Goal: Task Accomplishment & Management: Manage account settings

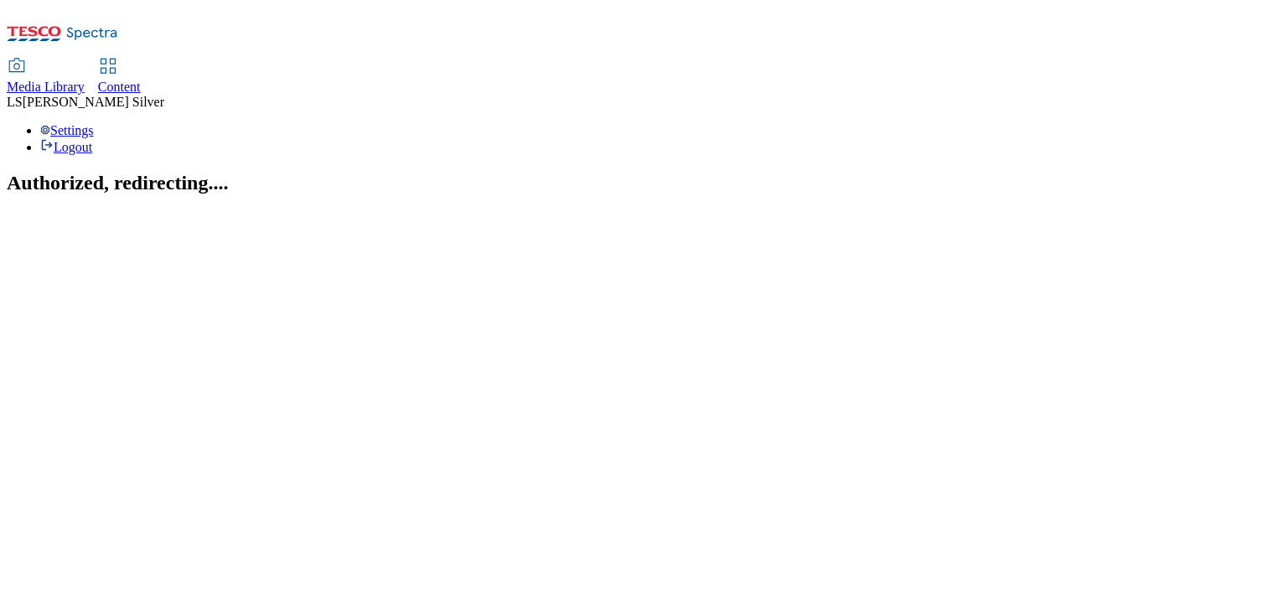
click at [85, 80] on span "Media Library" at bounding box center [46, 87] width 78 height 14
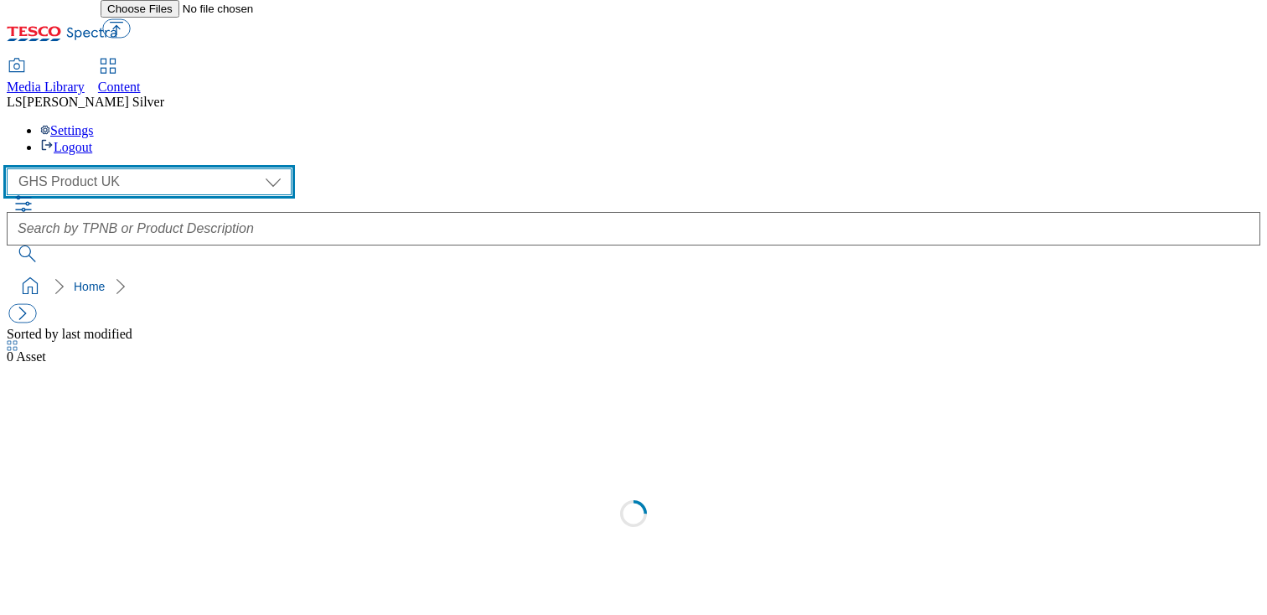
click at [152, 168] on select "GHS Marketing UK GHS Product UK" at bounding box center [149, 181] width 285 height 27
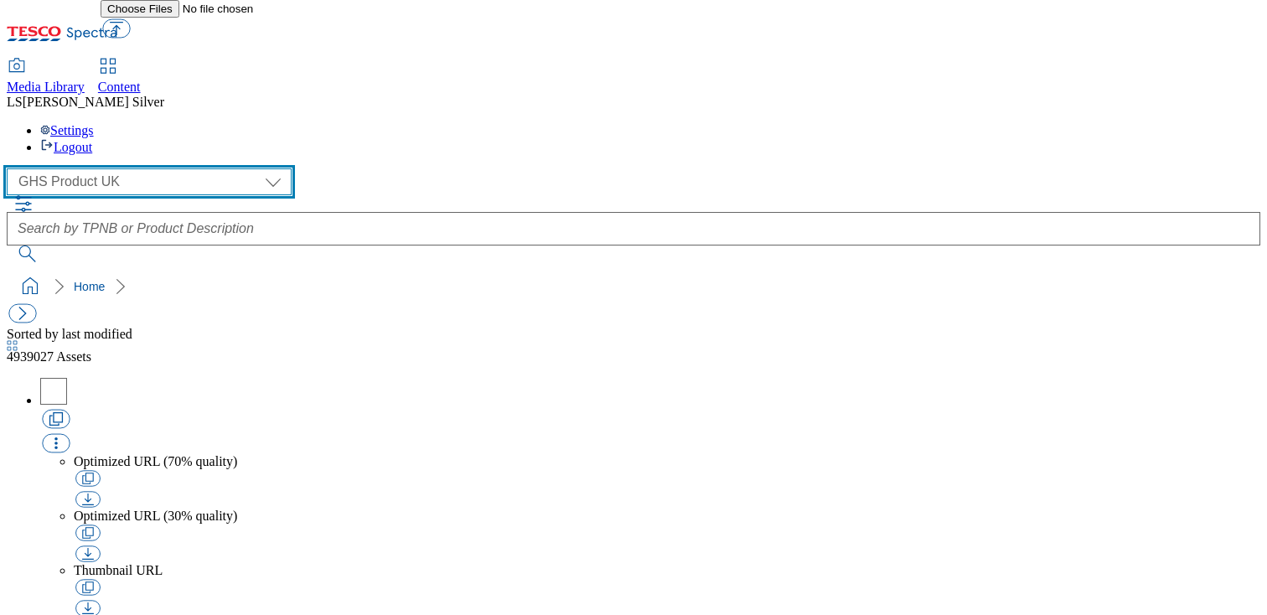
select select "flare-ghs-mktg"
click at [12, 168] on select "GHS Marketing UK GHS Product UK" at bounding box center [149, 181] width 285 height 27
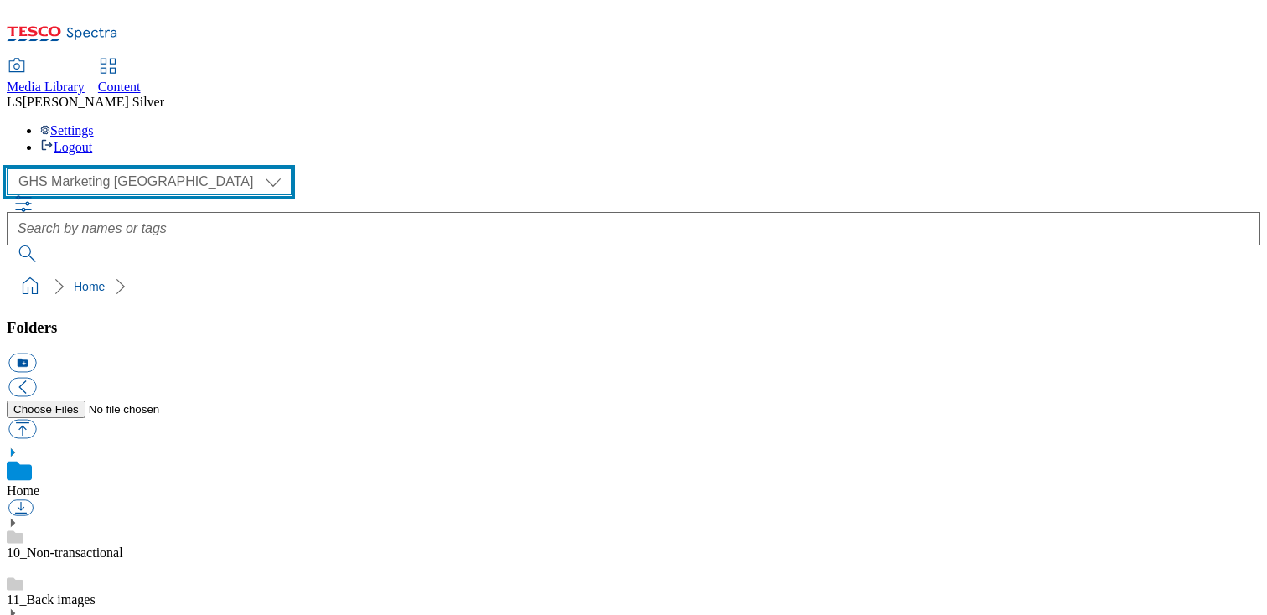
scroll to position [72, 0]
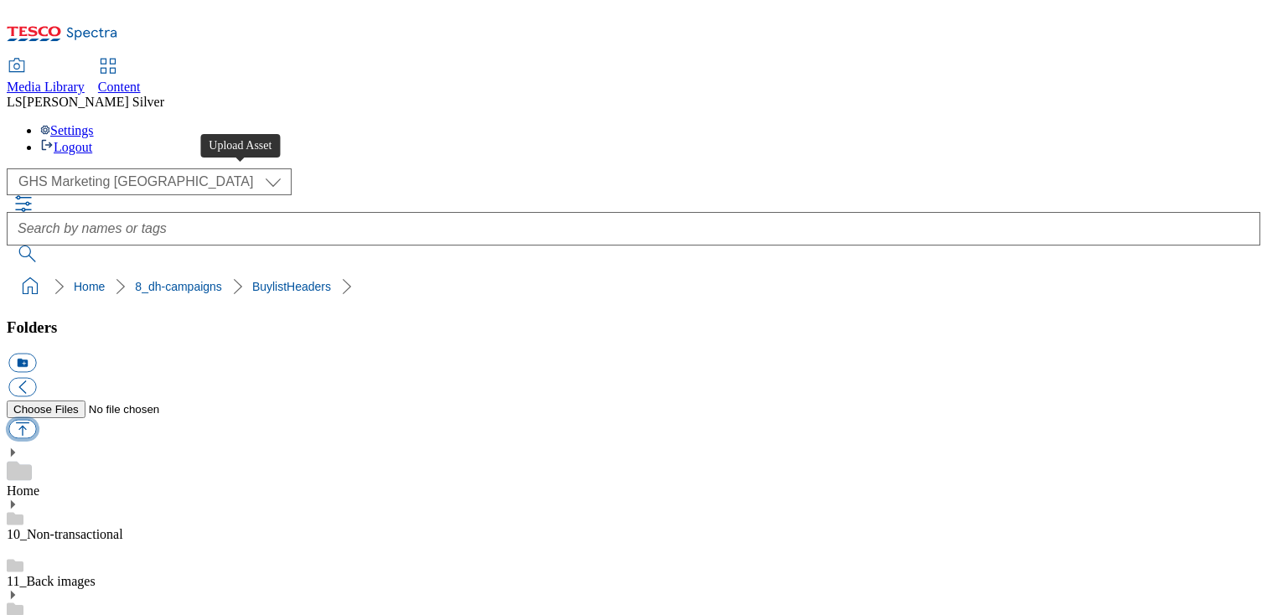
click at [36, 420] on button "button" at bounding box center [22, 429] width 28 height 19
type input "C:\fakepath\1758261750687-ad541621_Kettlex_Asahi_LegoBrand_H_1184x333_V5.jpg"
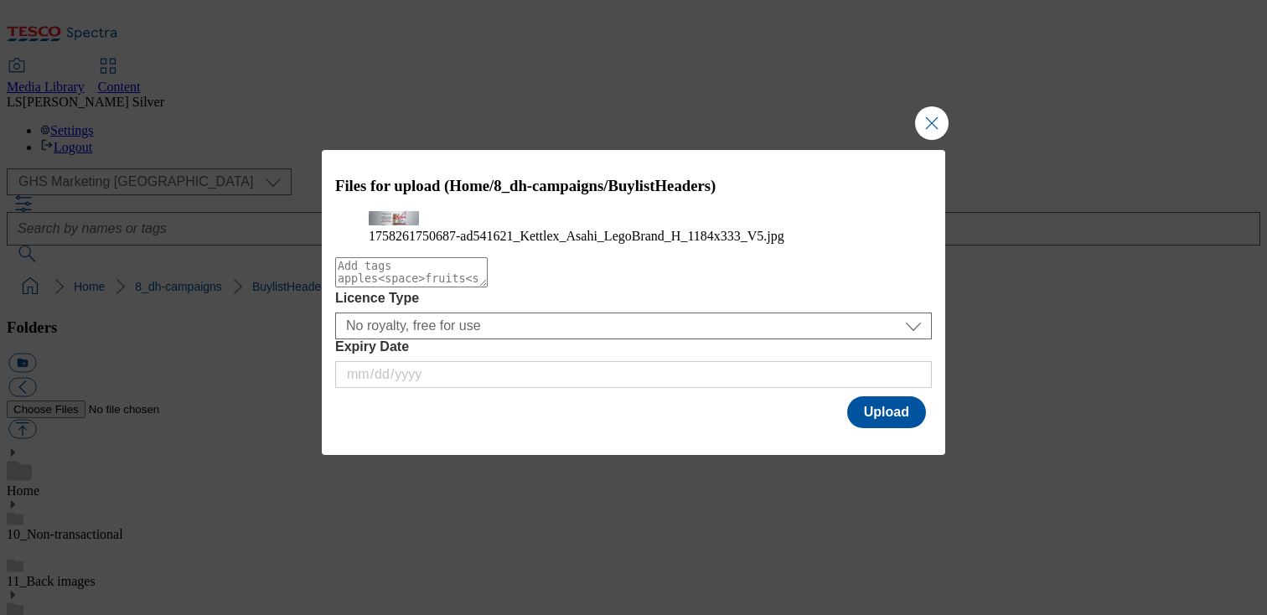
click at [844, 431] on div "Files for upload (Home/8_dh-campaigns/BuylistHeaders) 1758261750687-ad541621_Ke…" at bounding box center [633, 290] width 623 height 281
click at [857, 428] on button "Upload" at bounding box center [886, 412] width 79 height 32
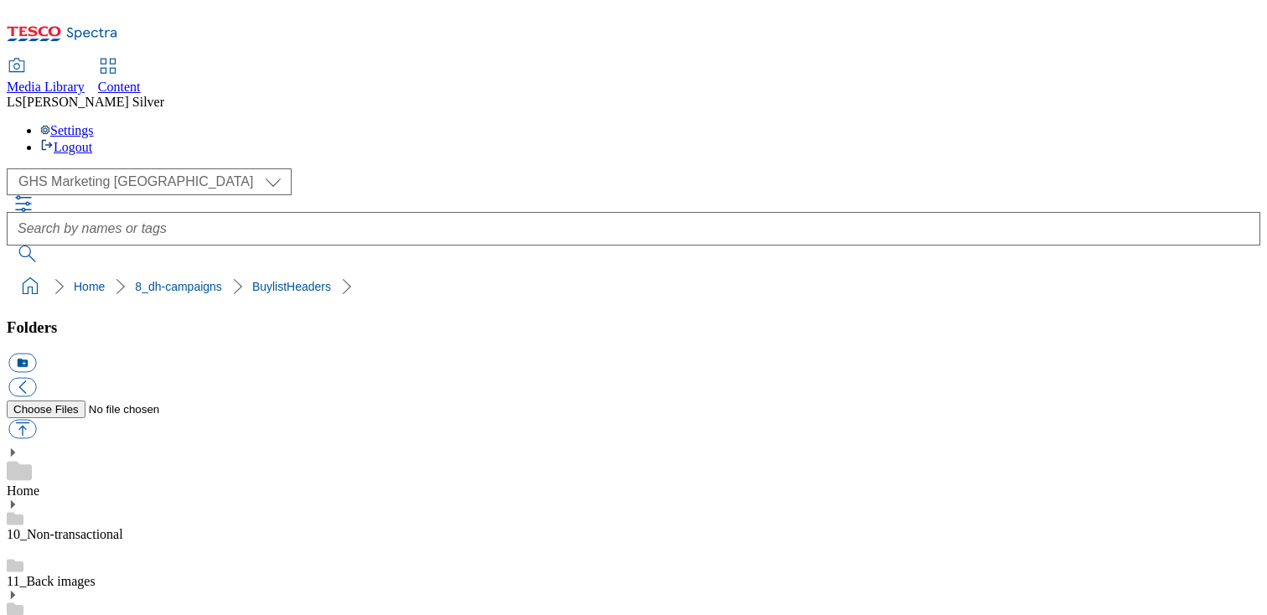
click at [141, 59] on link "Content" at bounding box center [119, 76] width 43 height 35
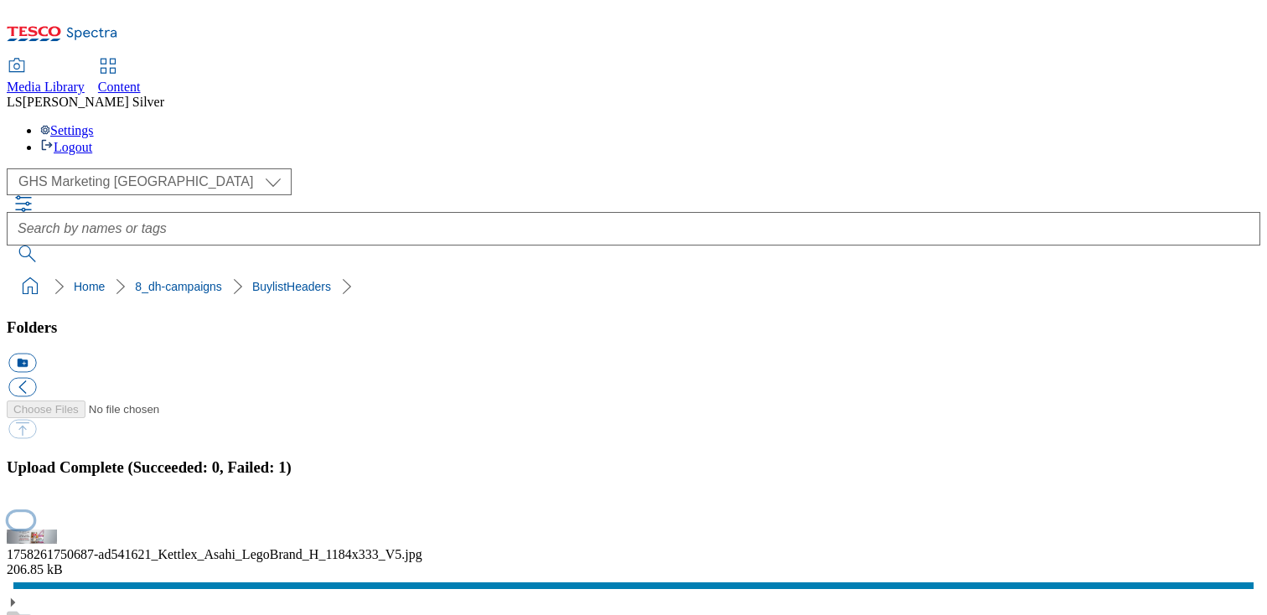
click at [34, 512] on button "button" at bounding box center [20, 520] width 25 height 16
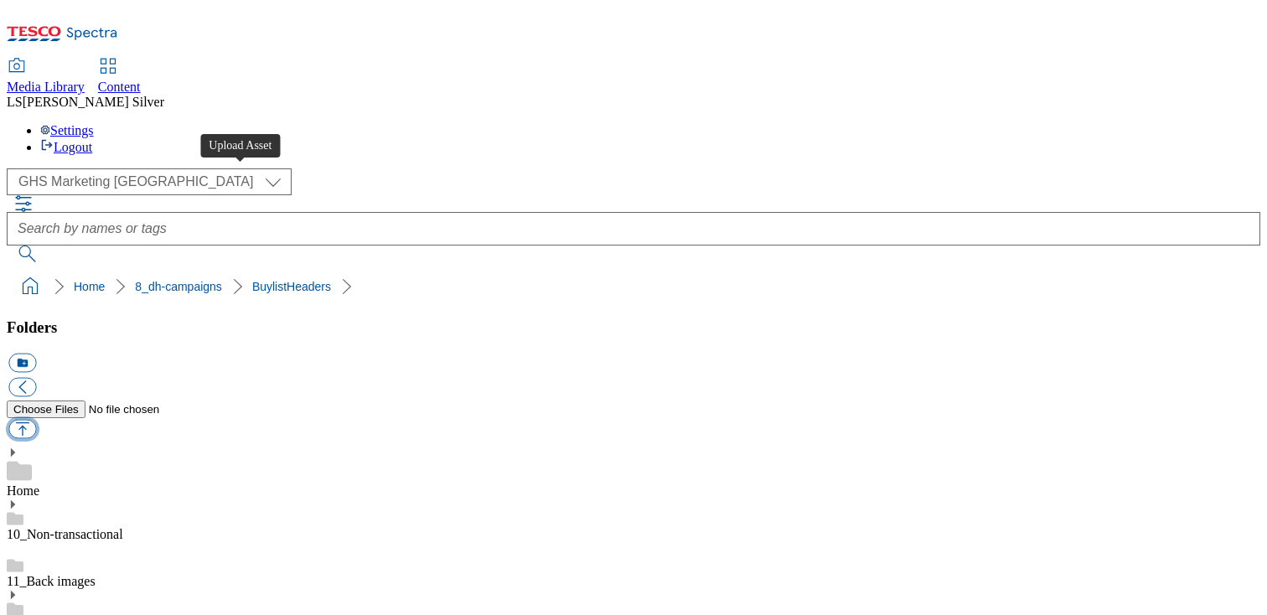
click at [36, 420] on button "button" at bounding box center [22, 429] width 28 height 19
type input "C:\fakepath\1758261750687-ad541621_Kettlex_Asahi_LegoBrand_H_1184x333_V5.jpg"
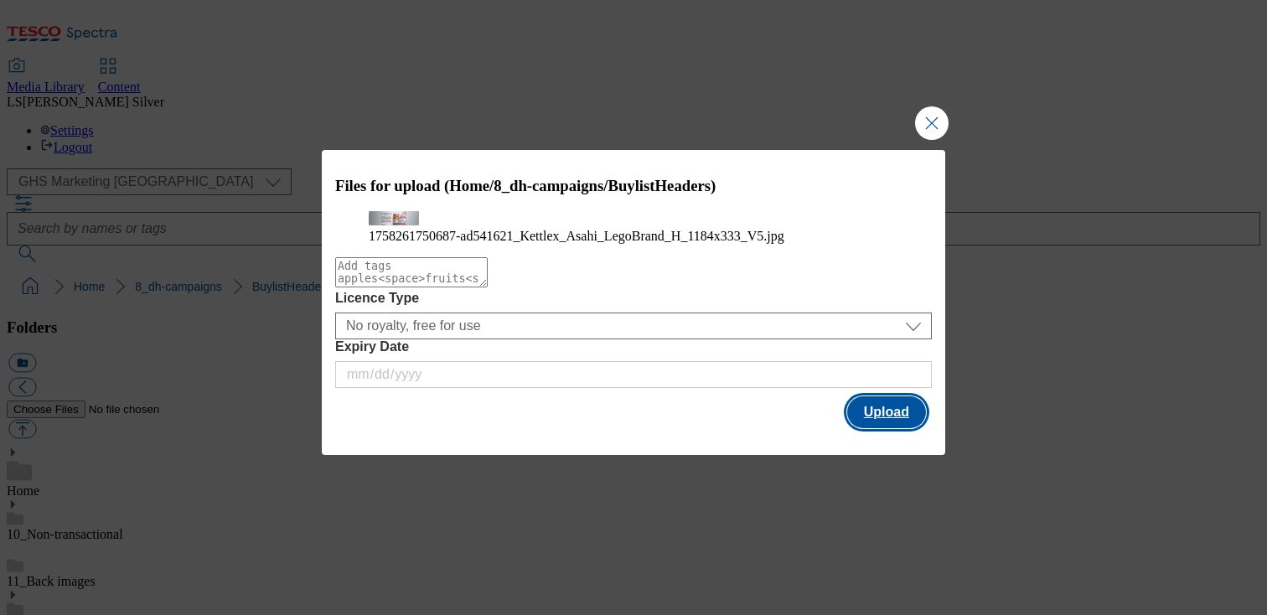
click at [861, 428] on button "Upload" at bounding box center [886, 412] width 79 height 32
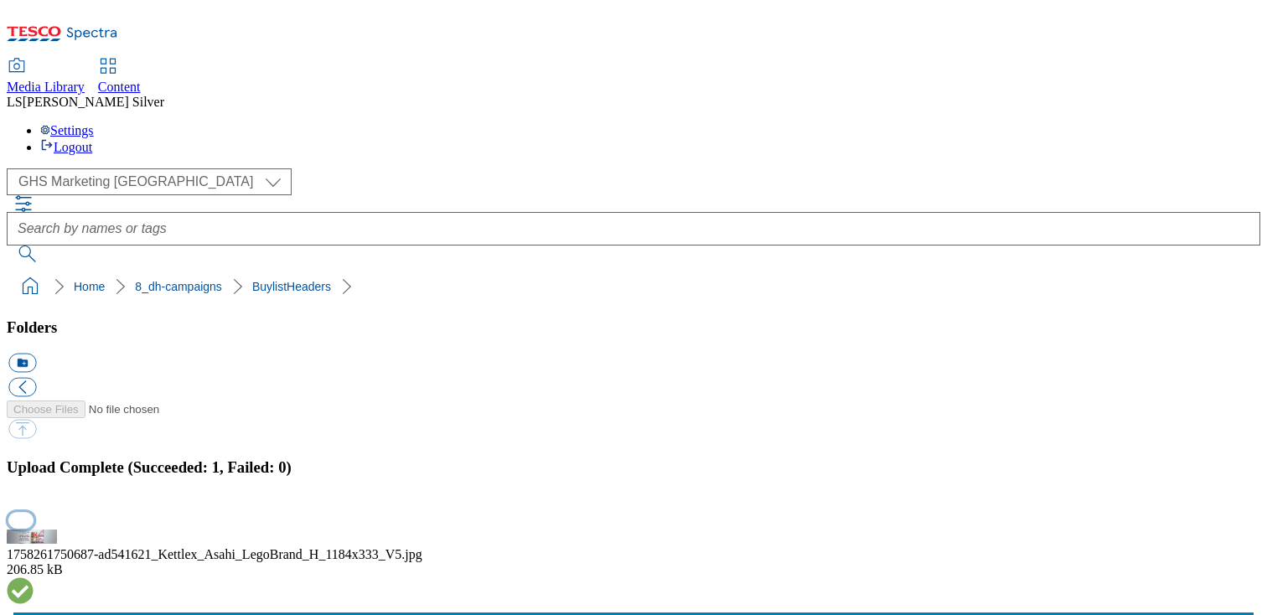
click at [34, 512] on button "button" at bounding box center [20, 520] width 25 height 16
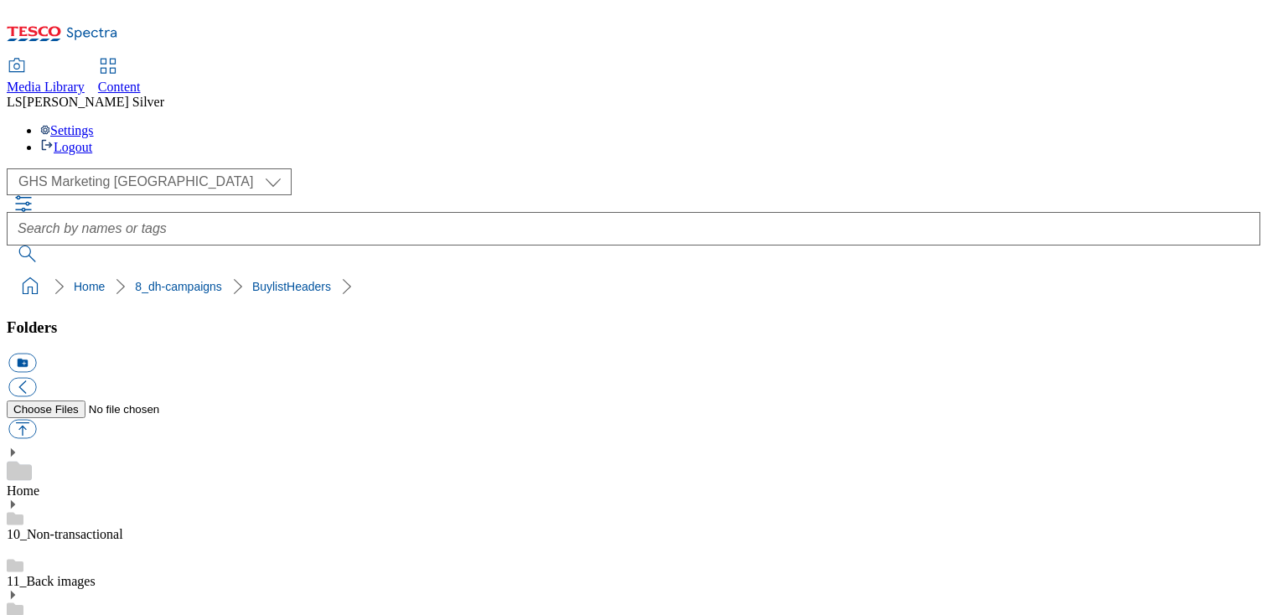
drag, startPoint x: 472, startPoint y: 385, endPoint x: 529, endPoint y: 385, distance: 56.1
copy div "ad541621"
click at [141, 59] on link "Content" at bounding box center [119, 76] width 43 height 35
click at [36, 420] on button "button" at bounding box center [22, 429] width 28 height 19
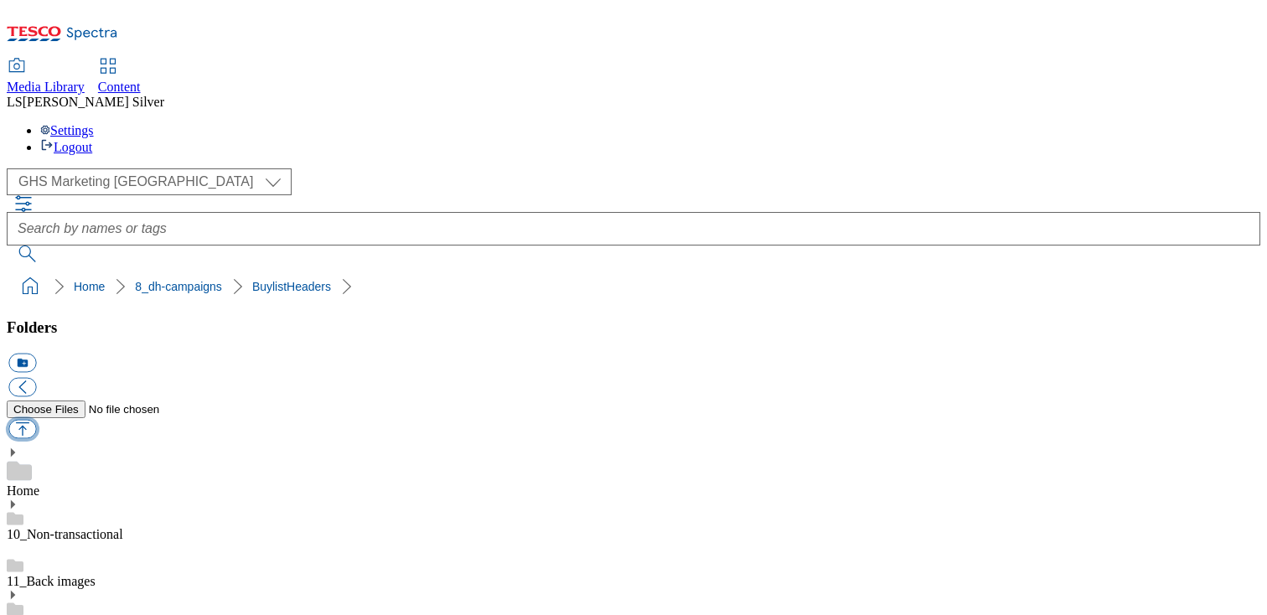
type input "C:\fakepath\1757510006852-ad542086_Onken_LegoBrand_H_1184x333_V1.jpg"
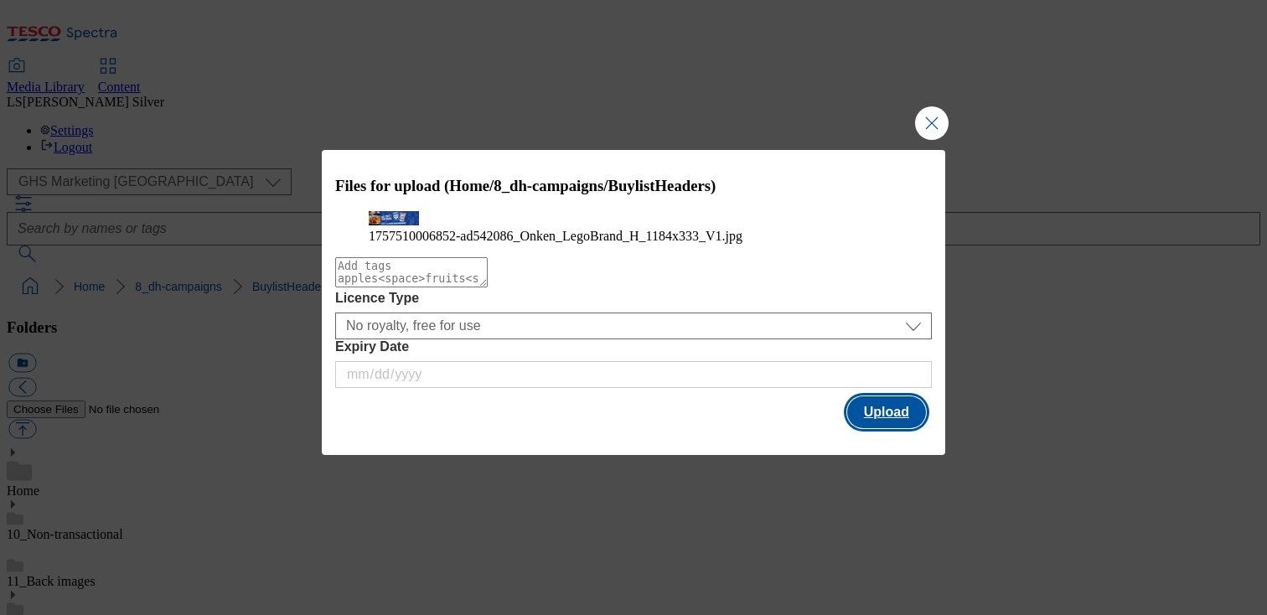
click at [874, 428] on button "Upload" at bounding box center [886, 412] width 79 height 32
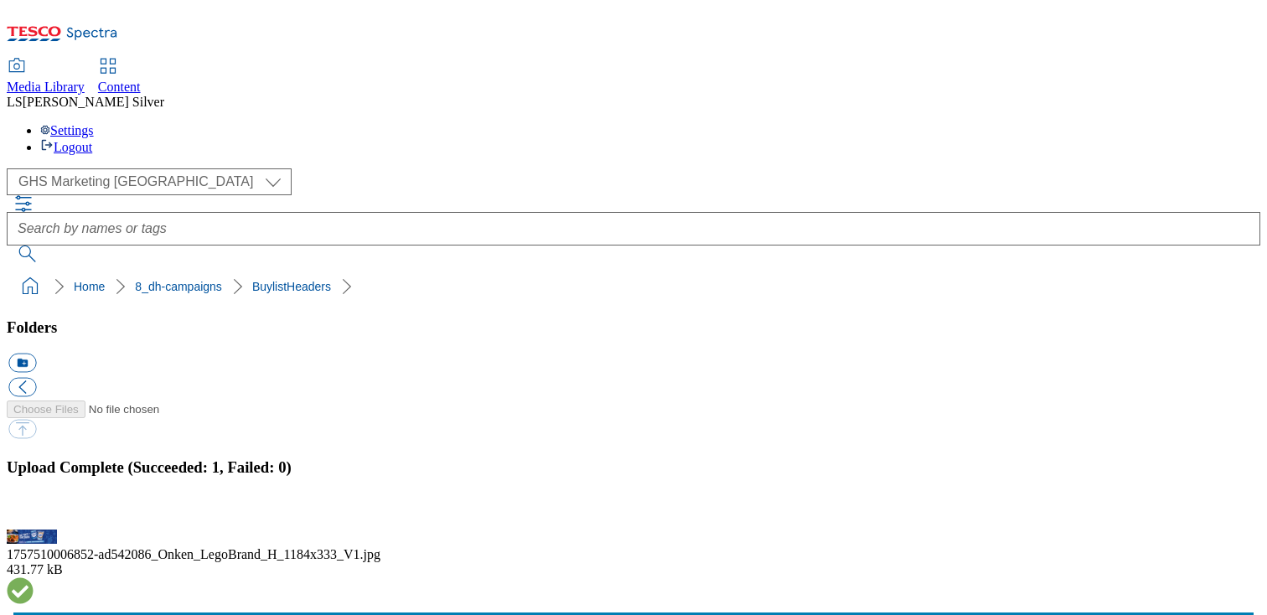
click at [141, 80] on span "Content" at bounding box center [119, 87] width 43 height 14
click at [34, 512] on button "button" at bounding box center [20, 520] width 25 height 16
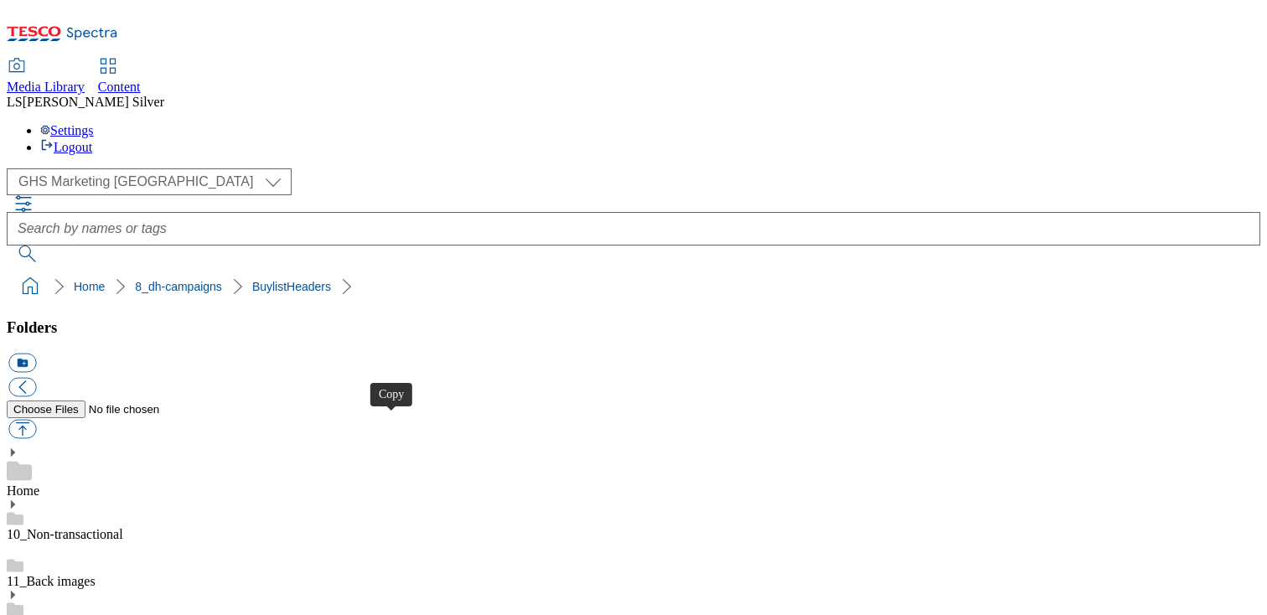
click at [36, 420] on button "button" at bounding box center [22, 429] width 28 height 19
type input "C:\fakepath\1758198501645-ad541486_Naked_LegoBrand_2560x320_V1.jpg"
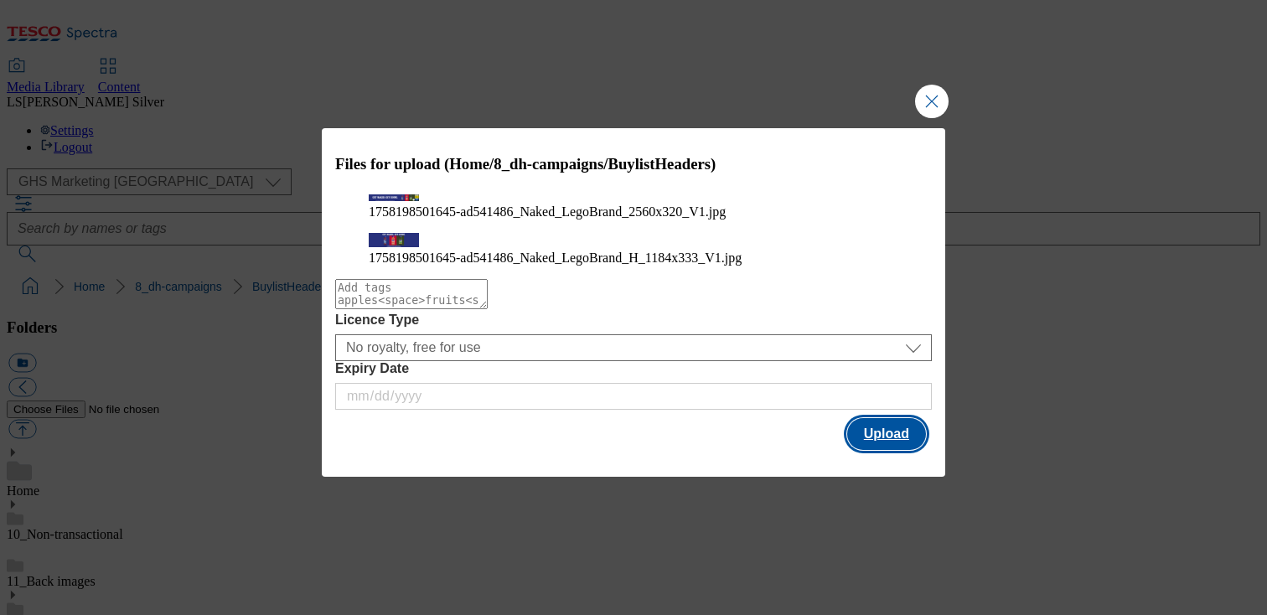
click at [904, 443] on button "Upload" at bounding box center [886, 434] width 79 height 32
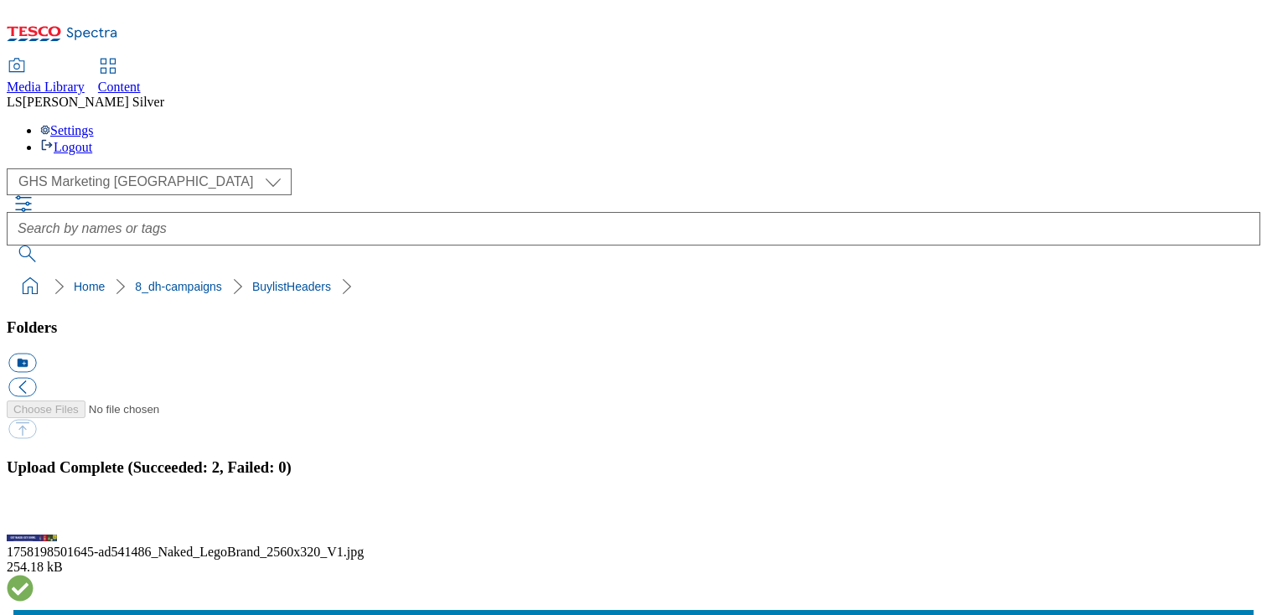
click at [34, 512] on button "button" at bounding box center [20, 520] width 25 height 16
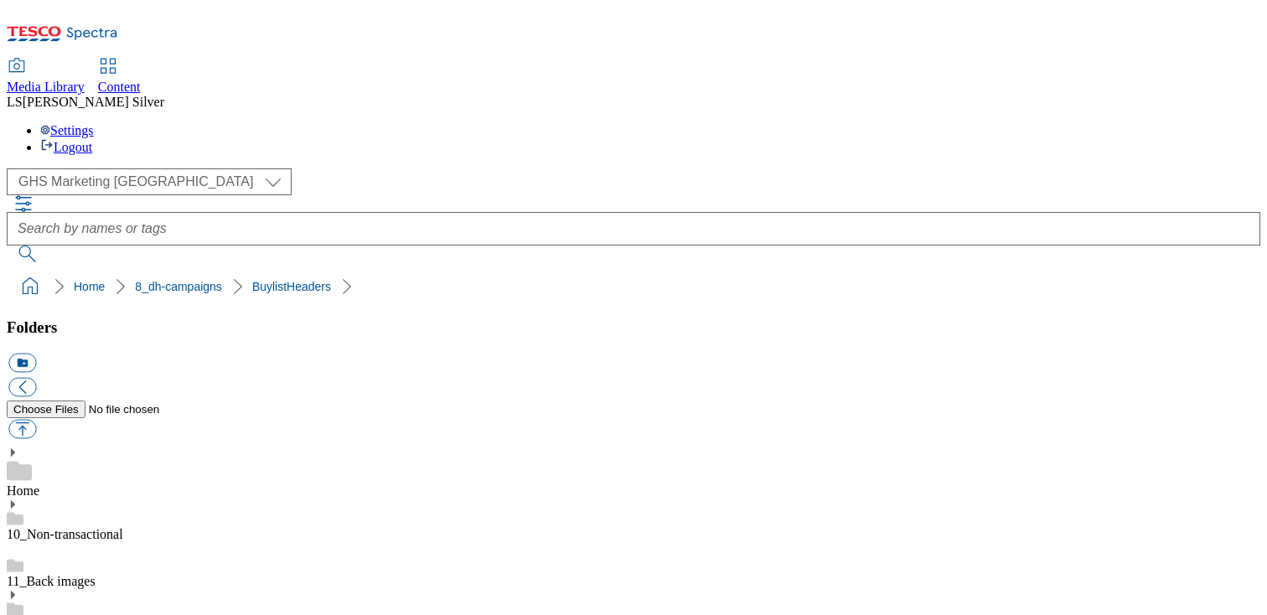
drag, startPoint x: 475, startPoint y: 388, endPoint x: 530, endPoint y: 388, distance: 55.3
copy div "ad541486"
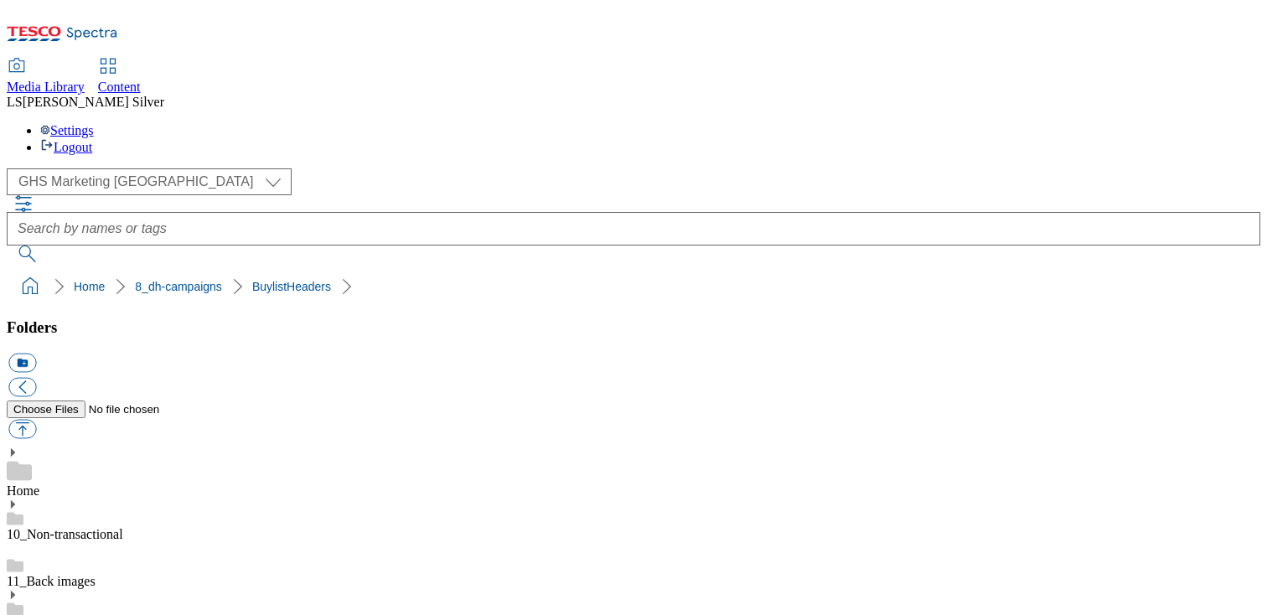
click at [141, 80] on span "Content" at bounding box center [119, 87] width 43 height 14
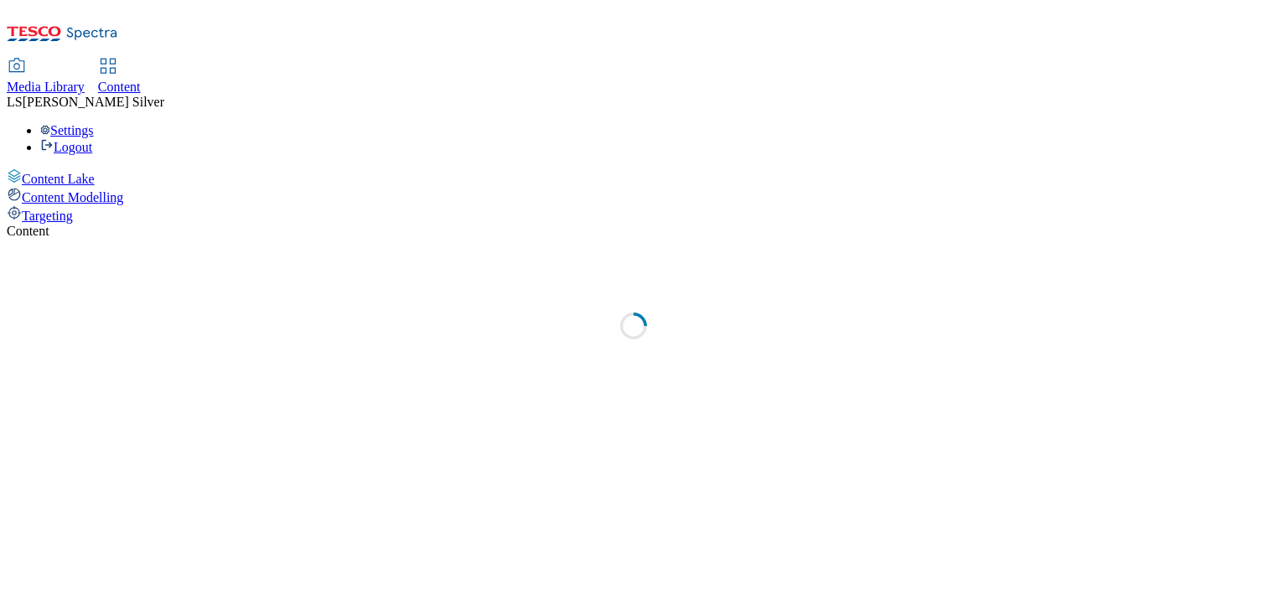
select select "ghs-uk"
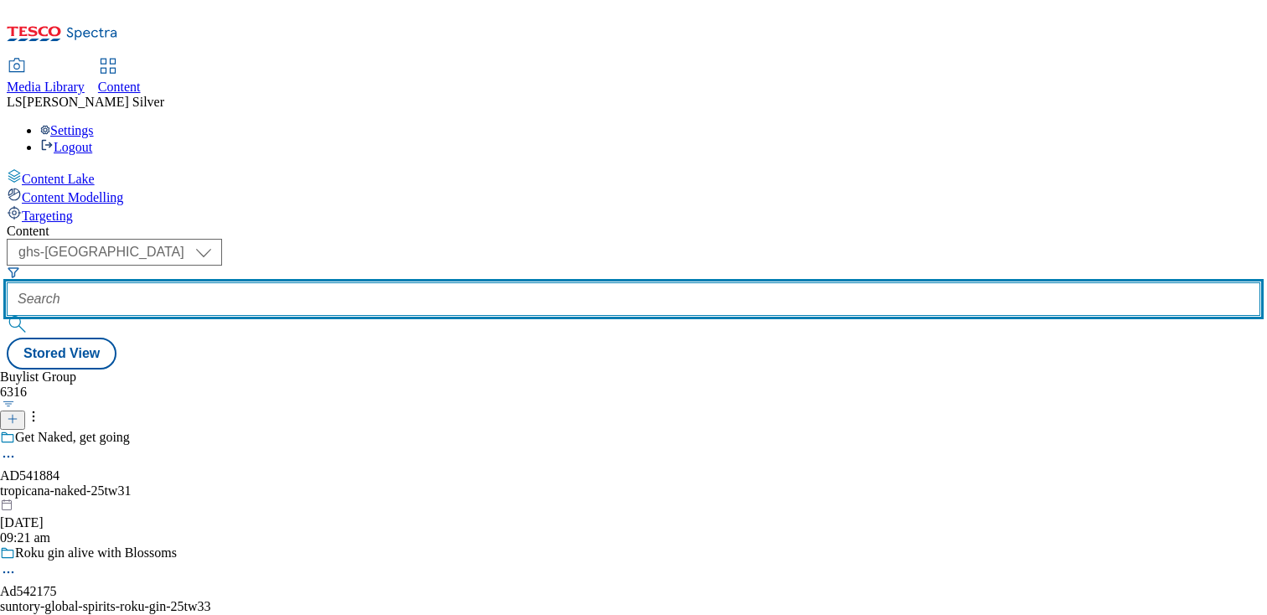
click at [404, 282] on input "text" at bounding box center [633, 299] width 1253 height 34
paste input "asahikettle"
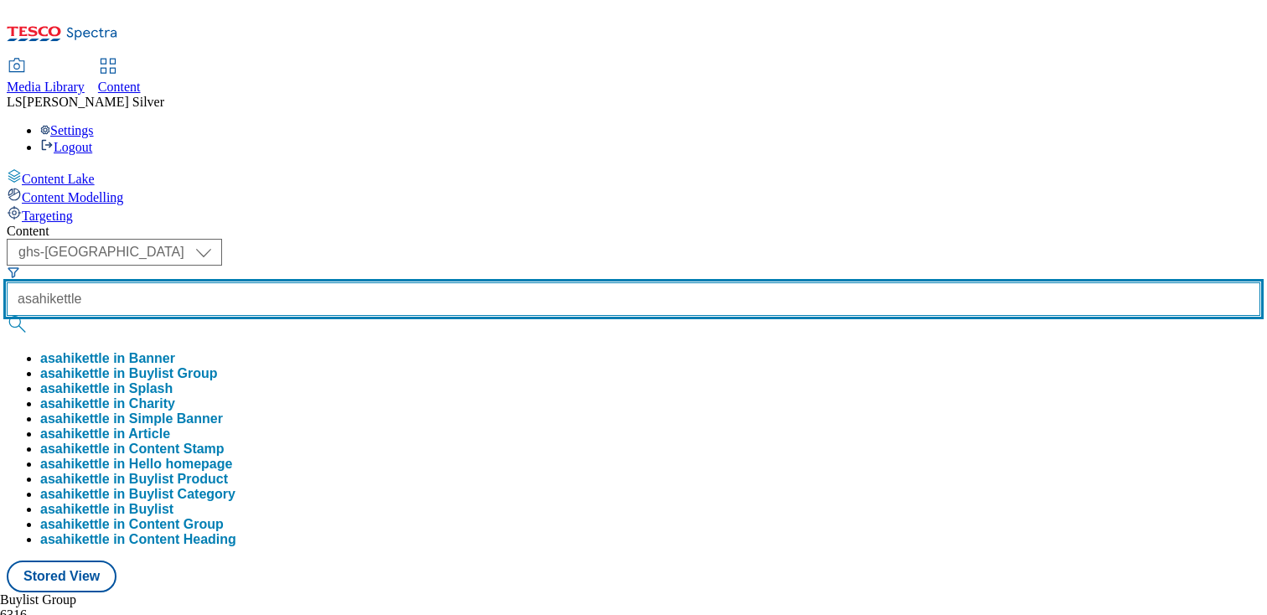
type input "asahikettle"
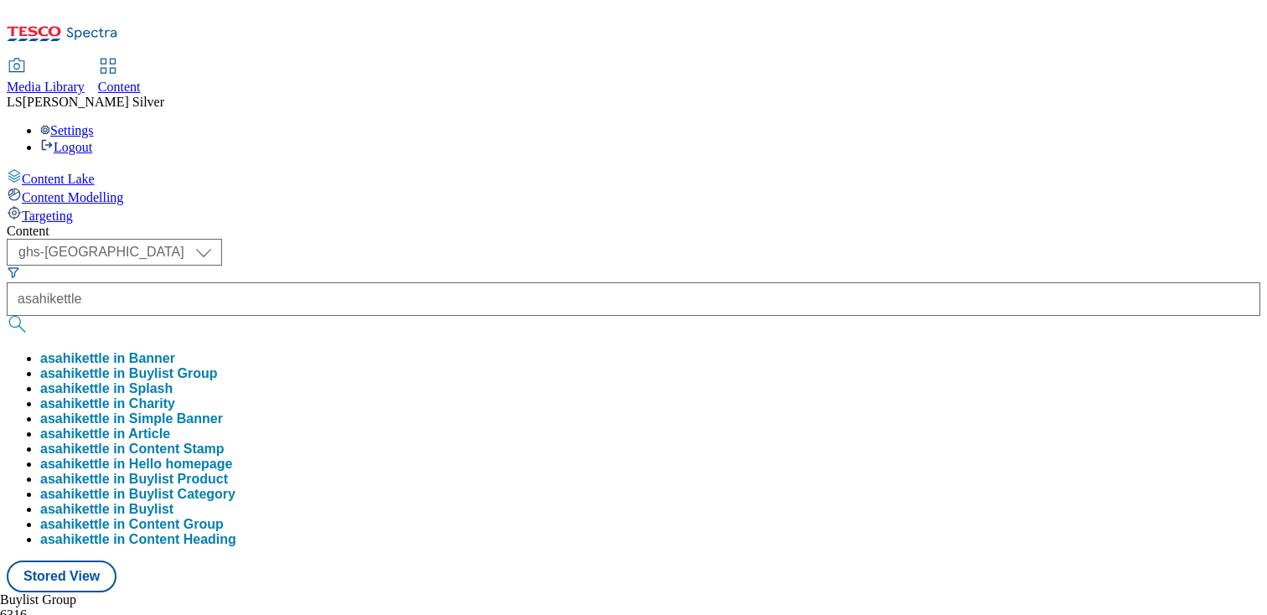
click at [218, 366] on button "asahikettle in Buylist Group" at bounding box center [129, 373] width 178 height 15
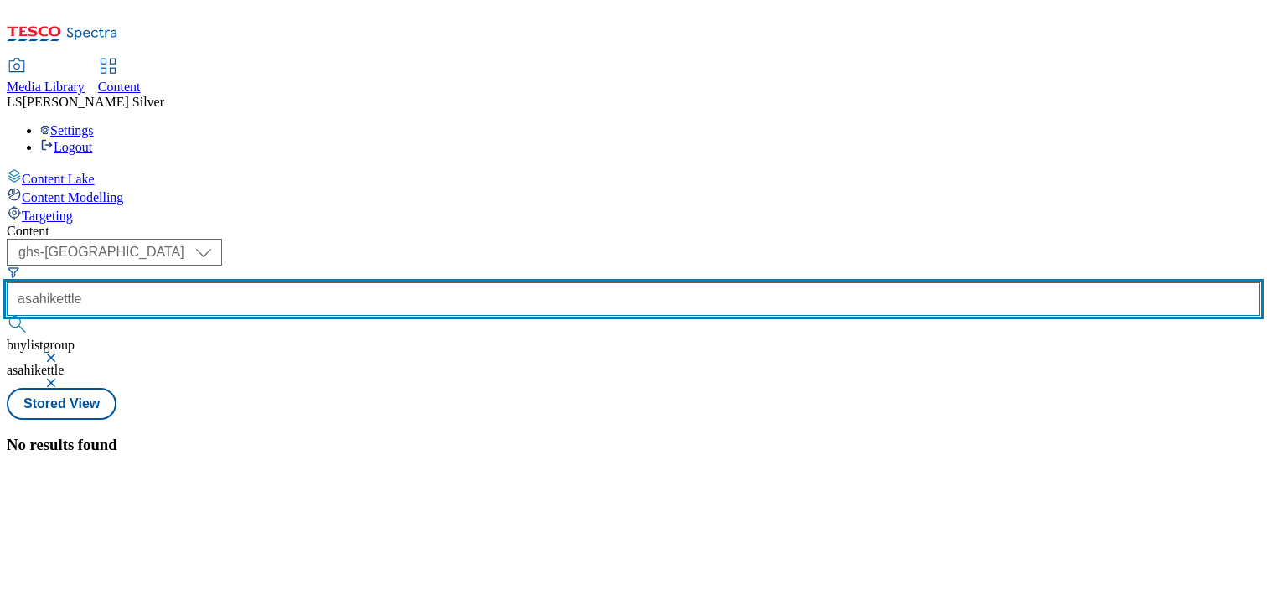
click at [421, 282] on input "asahikettle" at bounding box center [633, 299] width 1253 height 34
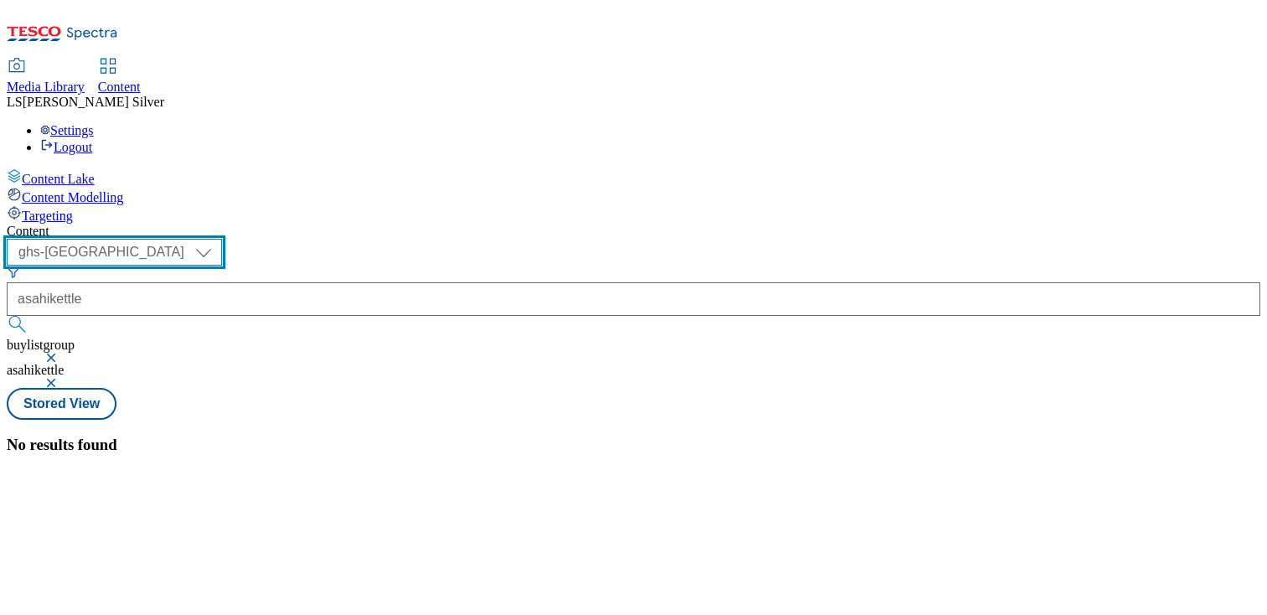
click at [222, 239] on select "ghs-roi ghs-uk" at bounding box center [114, 252] width 215 height 27
click at [218, 239] on select "ghs-roi ghs-uk" at bounding box center [114, 252] width 215 height 27
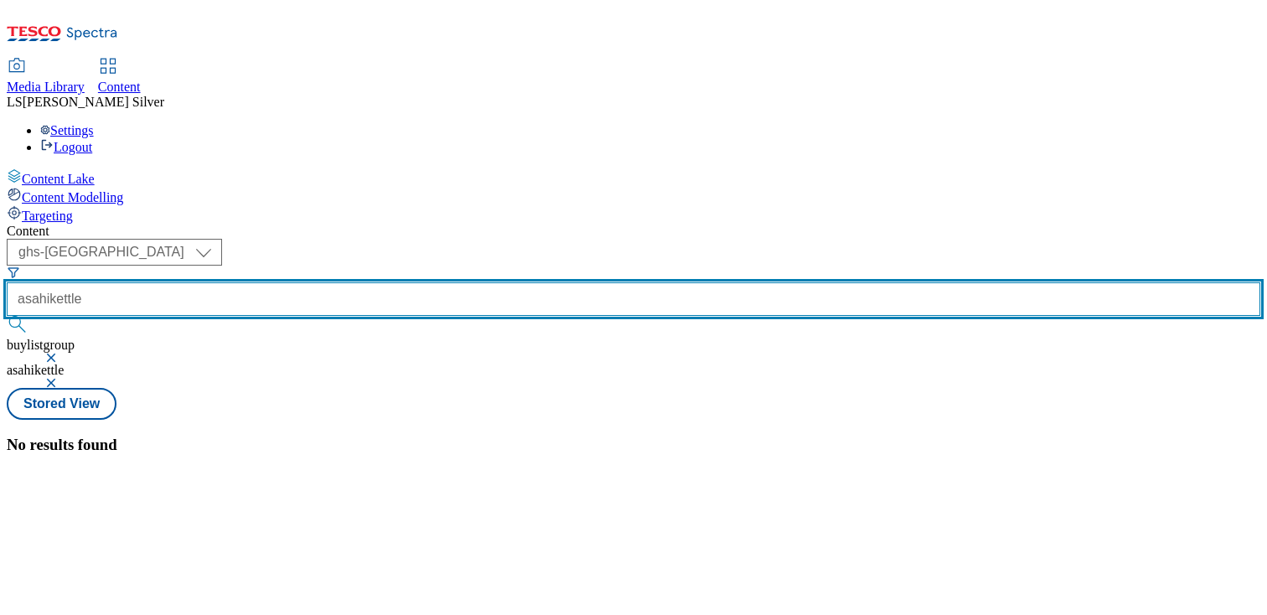
click at [386, 282] on input "asahikettle" at bounding box center [633, 299] width 1253 height 34
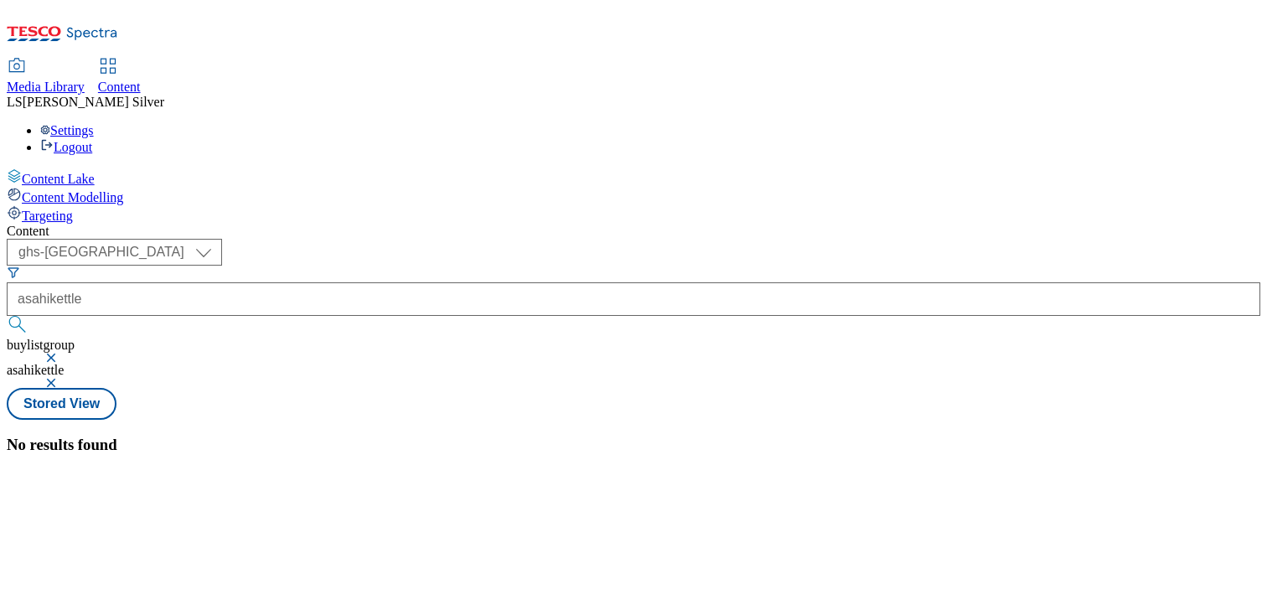
click at [61, 353] on button "button" at bounding box center [52, 358] width 17 height 10
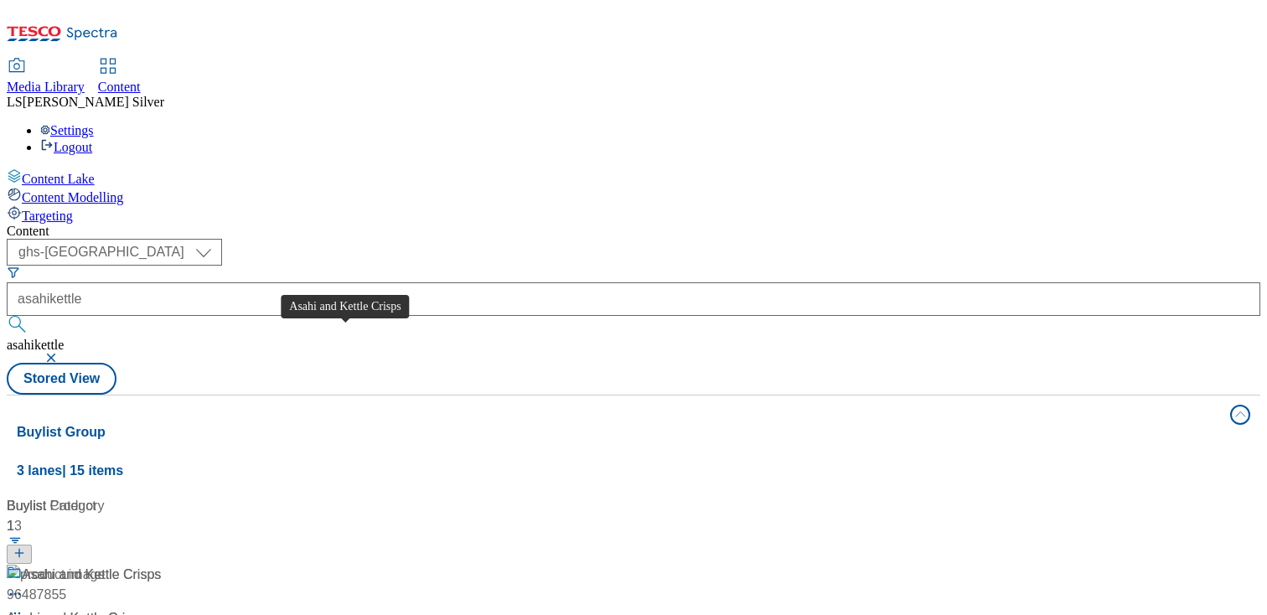
click at [161, 565] on div "Asahi and Kettle Crisps" at bounding box center [91, 575] width 139 height 20
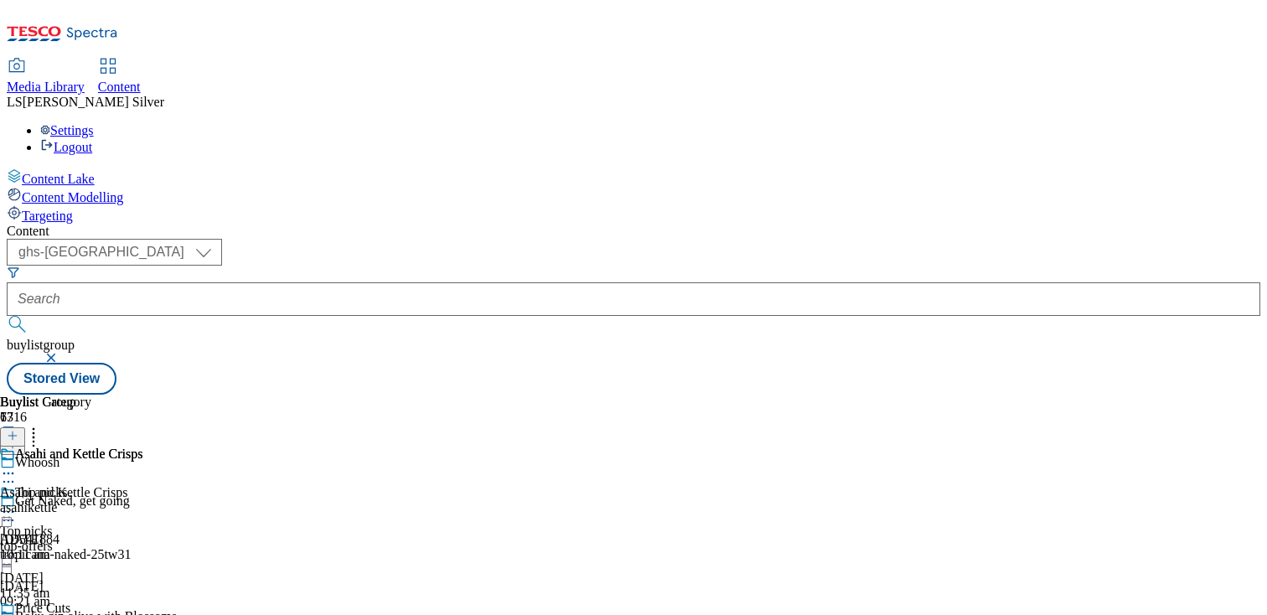
click at [17, 465] on icon at bounding box center [8, 473] width 17 height 17
click at [171, 498] on li "Edit" at bounding box center [102, 507] width 137 height 19
click at [6, 472] on circle at bounding box center [4, 473] width 3 height 3
click at [139, 614] on span "Open Preview Url" at bounding box center [95, 624] width 87 height 13
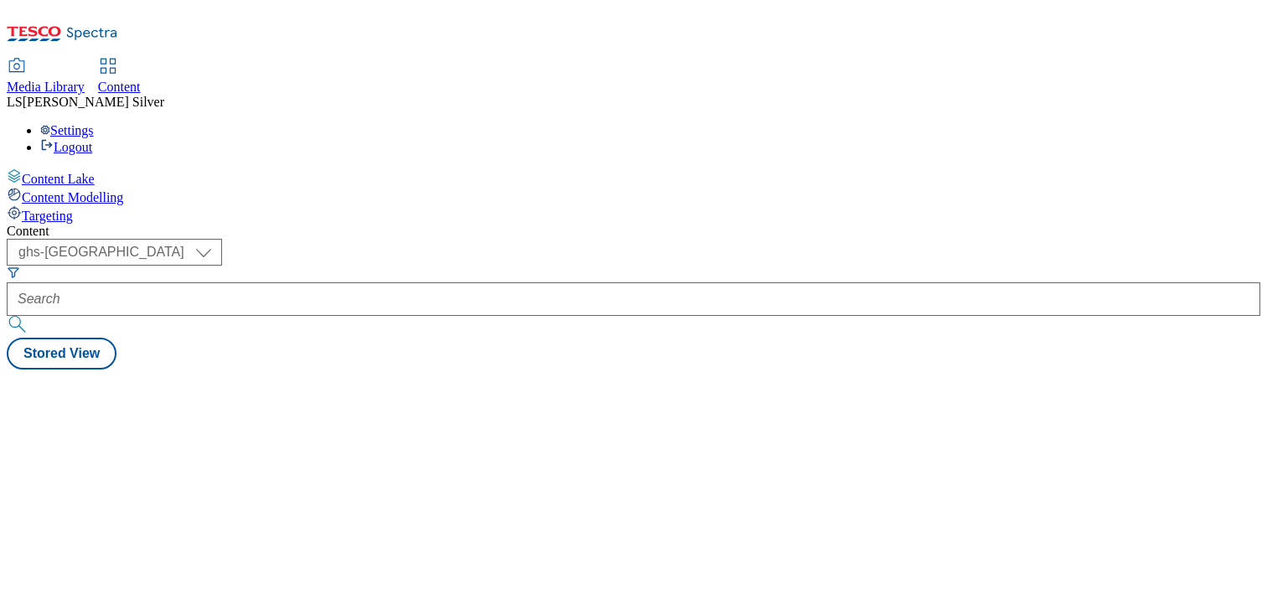
select select "ghs-[GEOGRAPHIC_DATA]"
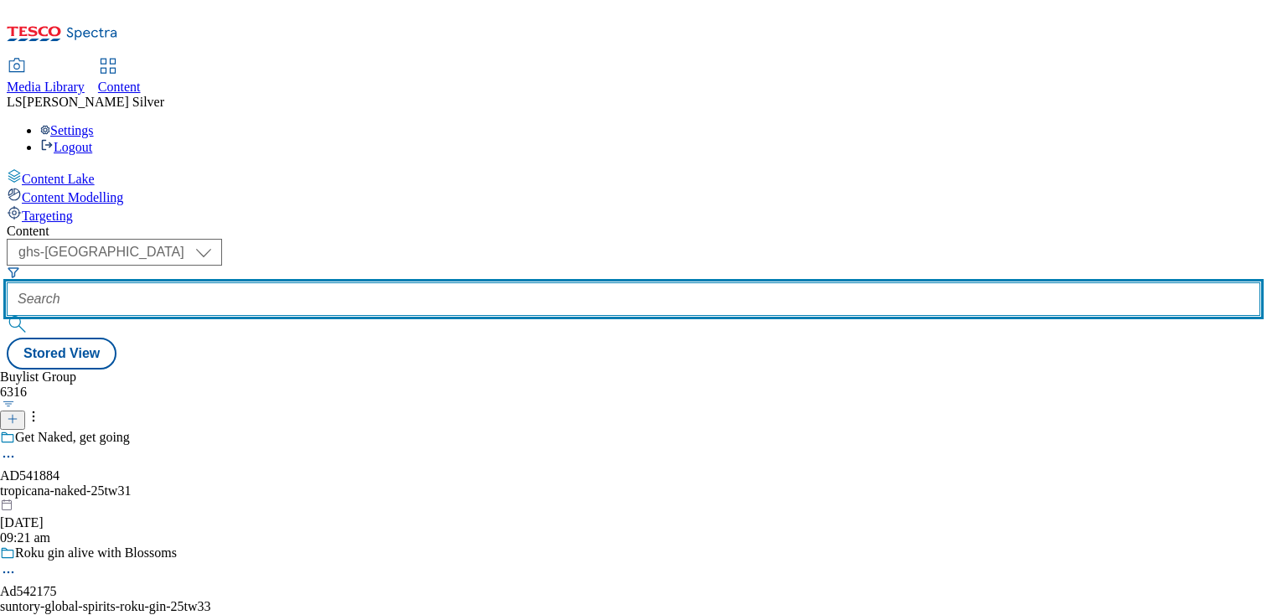
click at [410, 282] on input "text" at bounding box center [633, 299] width 1253 height 34
paste input "ad541621"
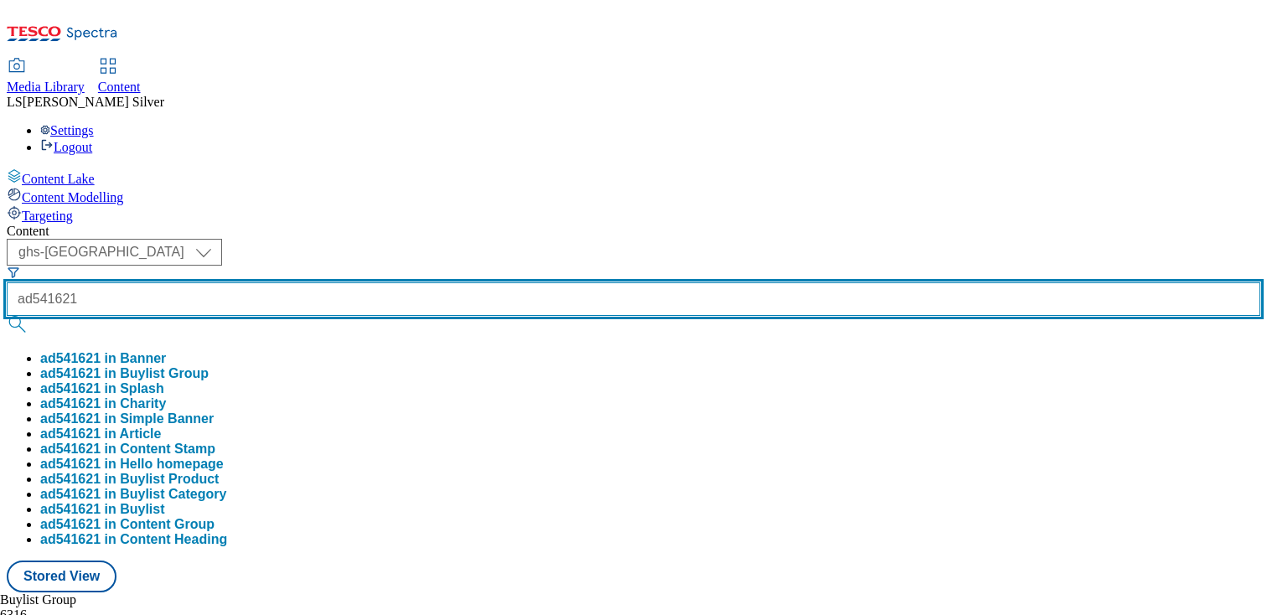
type input "ad541621"
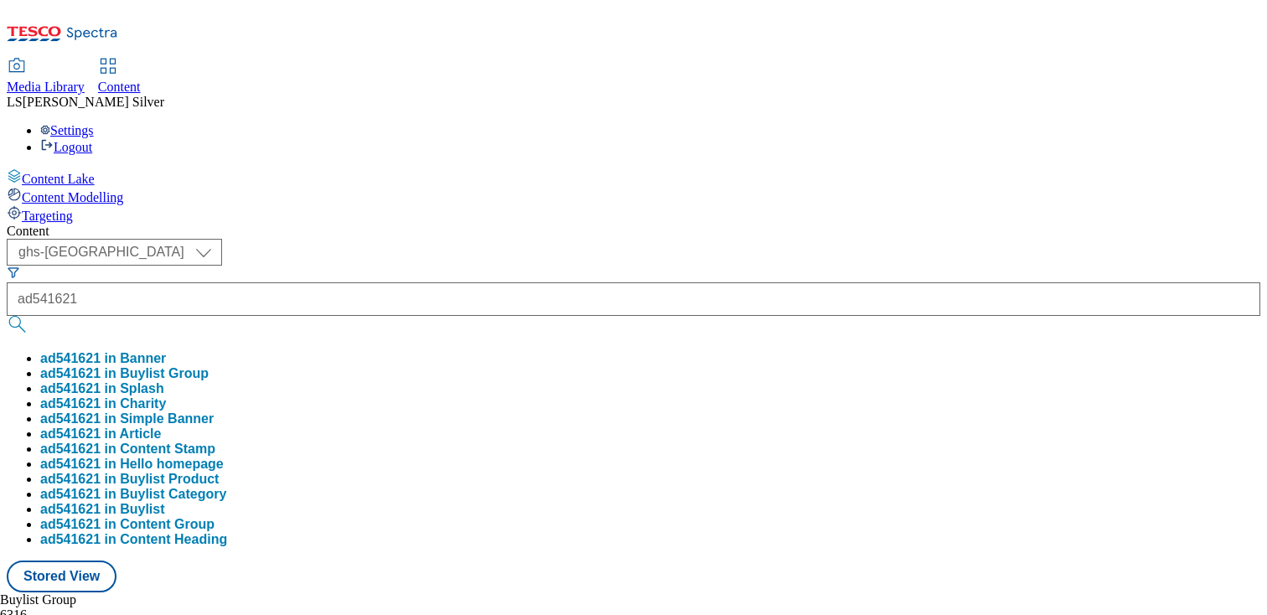
click at [209, 366] on button "ad541621 in Buylist Group" at bounding box center [124, 373] width 168 height 15
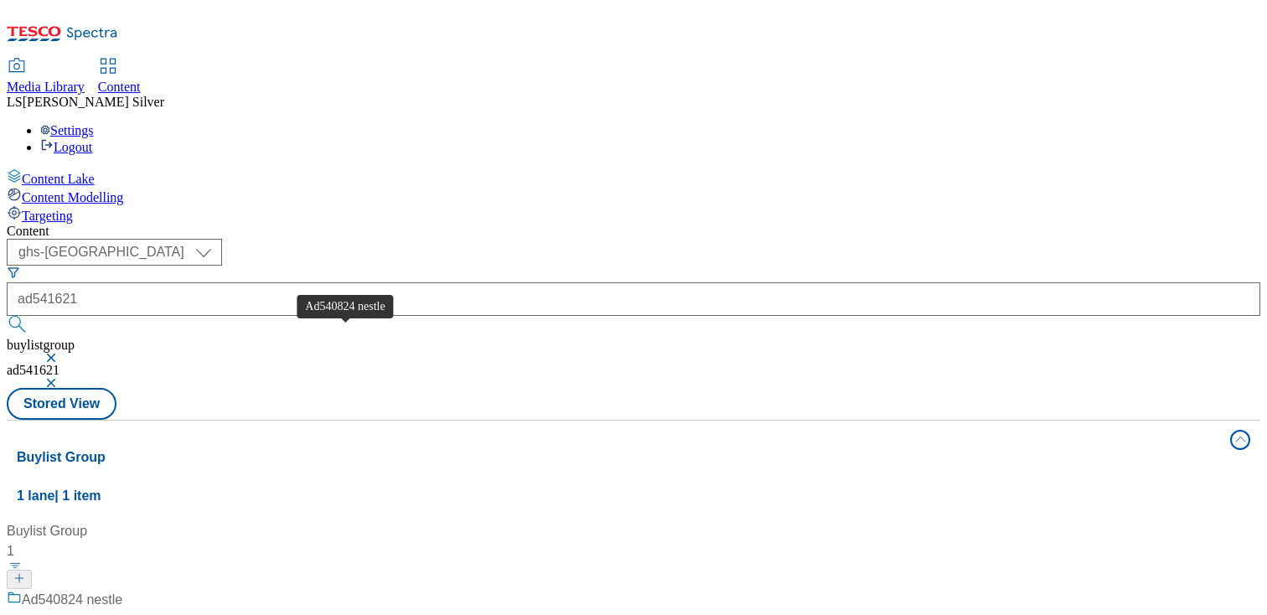
click at [122, 590] on div "Ad540824 nestle" at bounding box center [72, 600] width 101 height 20
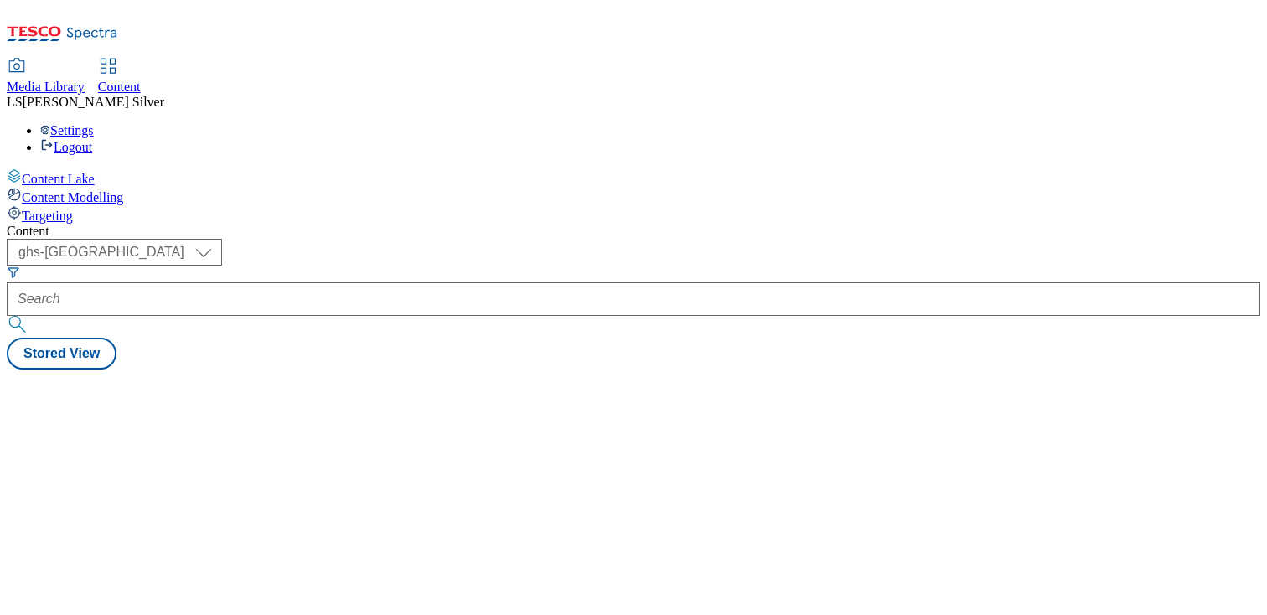
select select "ghs-[GEOGRAPHIC_DATA]"
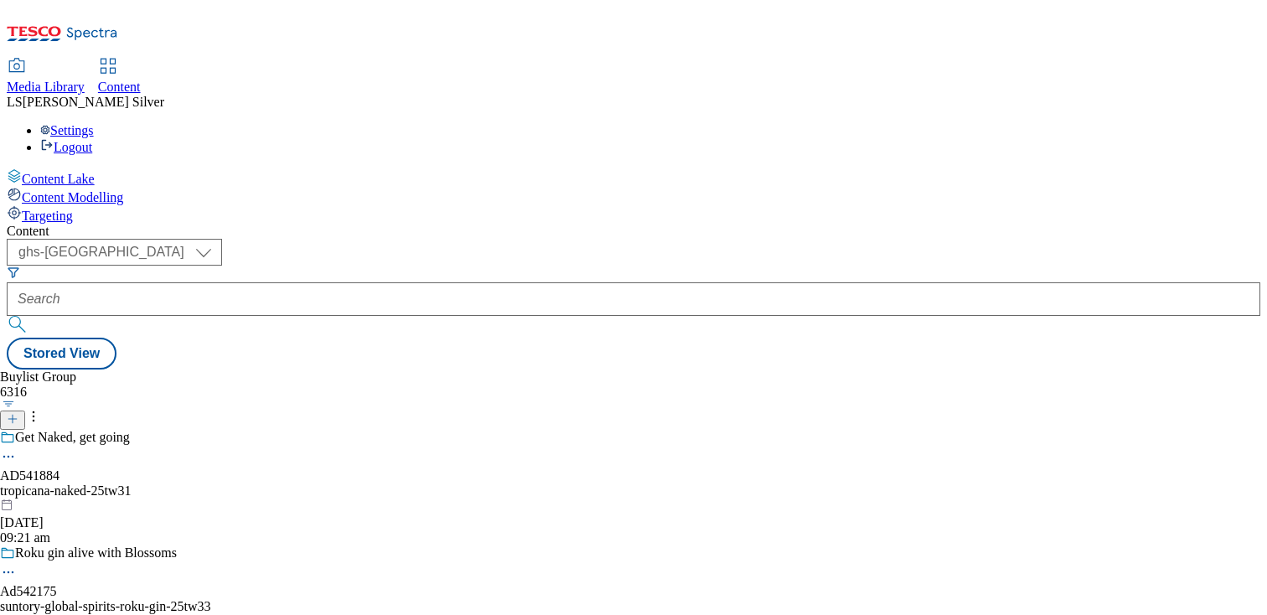
click at [377, 224] on div "Content ( optional ) ghs-roi ghs-[GEOGRAPHIC_DATA] ghs-uk Stored View Buylist G…" at bounding box center [633, 297] width 1253 height 146
click at [374, 224] on div "Content ( optional ) ghs-roi ghs-[GEOGRAPHIC_DATA] ghs-uk Stored View Buylist G…" at bounding box center [633, 297] width 1253 height 146
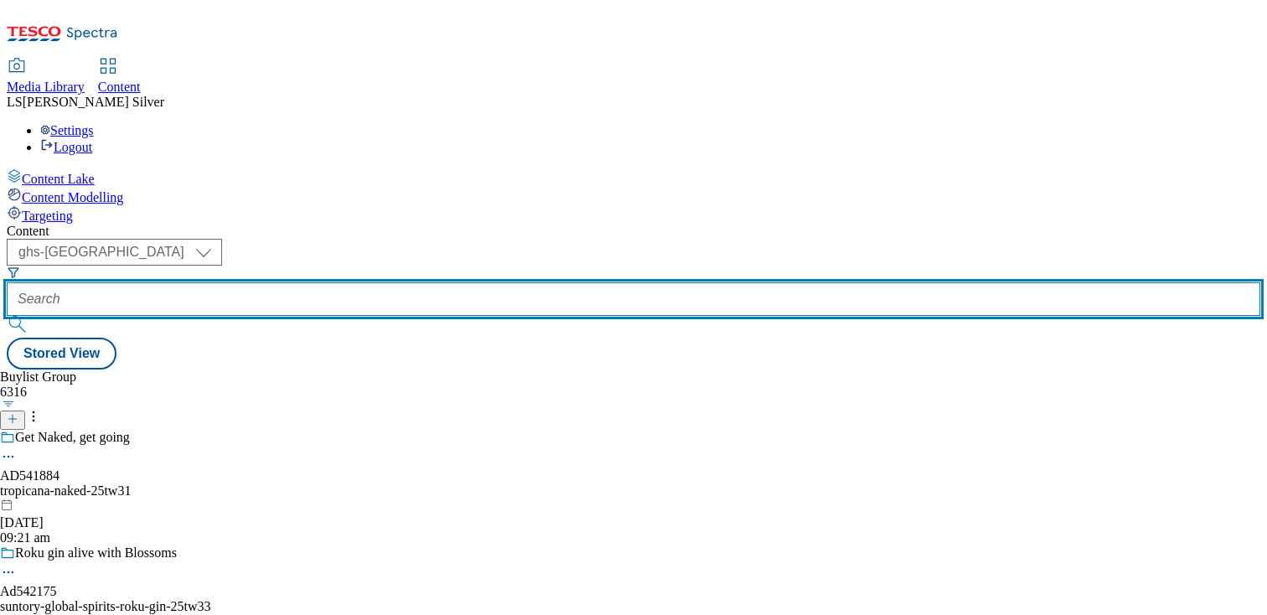
click at [374, 282] on input "text" at bounding box center [633, 299] width 1253 height 34
paste input "/emmi"
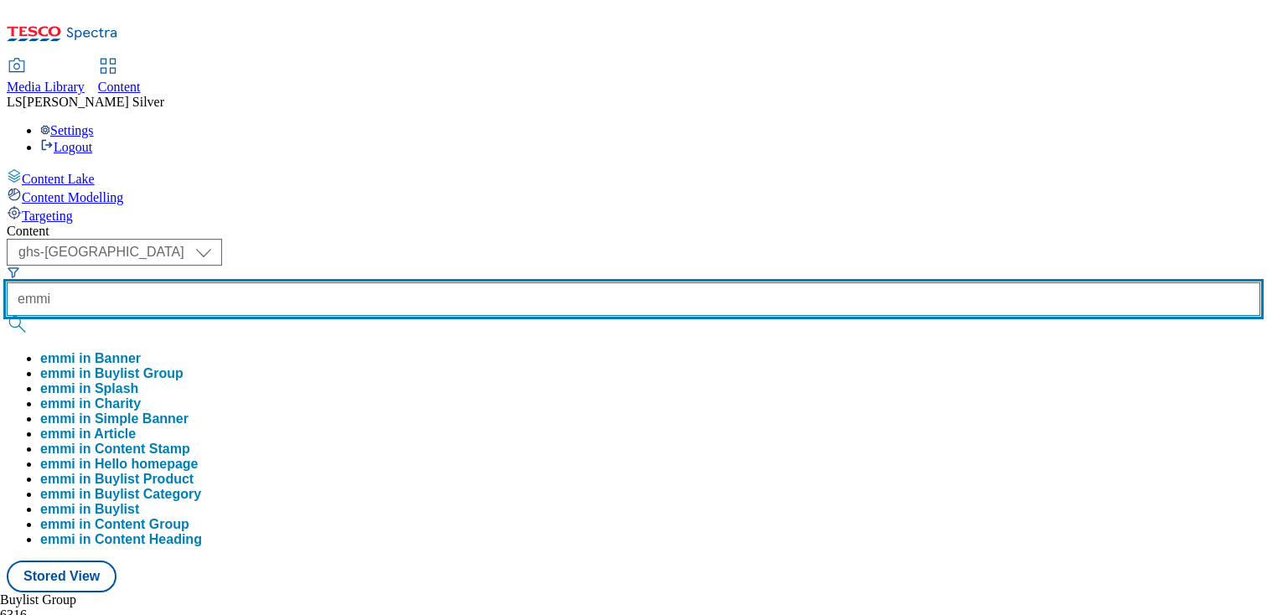
type input "emmi"
click at [7, 316] on button "submit" at bounding box center [18, 324] width 23 height 17
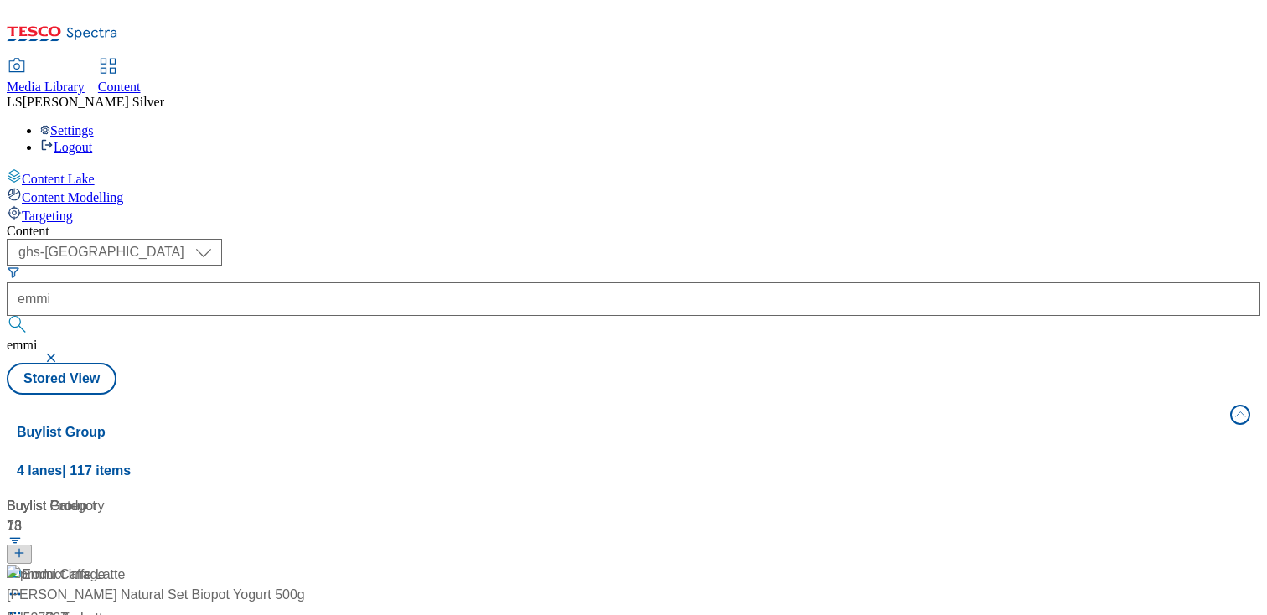
click at [804, 59] on div "Media Library Content LS [PERSON_NAME] Settings Logout" at bounding box center [633, 107] width 1253 height 96
click at [56, 565] on div "Emmi" at bounding box center [39, 575] width 34 height 20
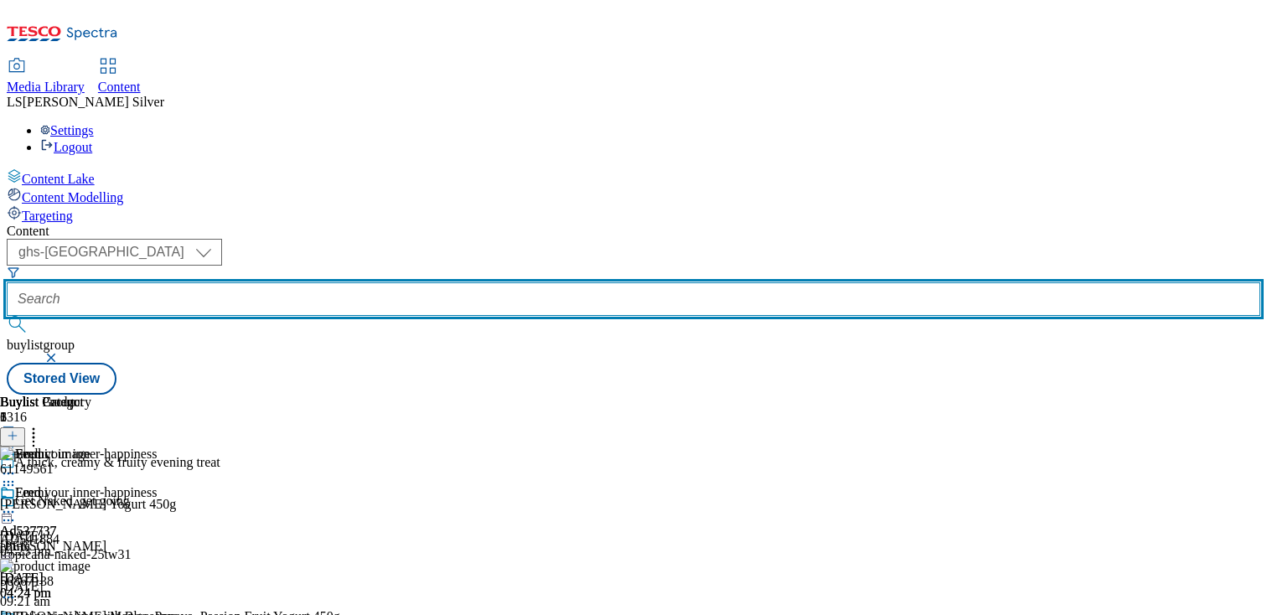
click at [384, 282] on input "text" at bounding box center [633, 299] width 1253 height 34
paste input "[PERSON_NAME]-25tw31"
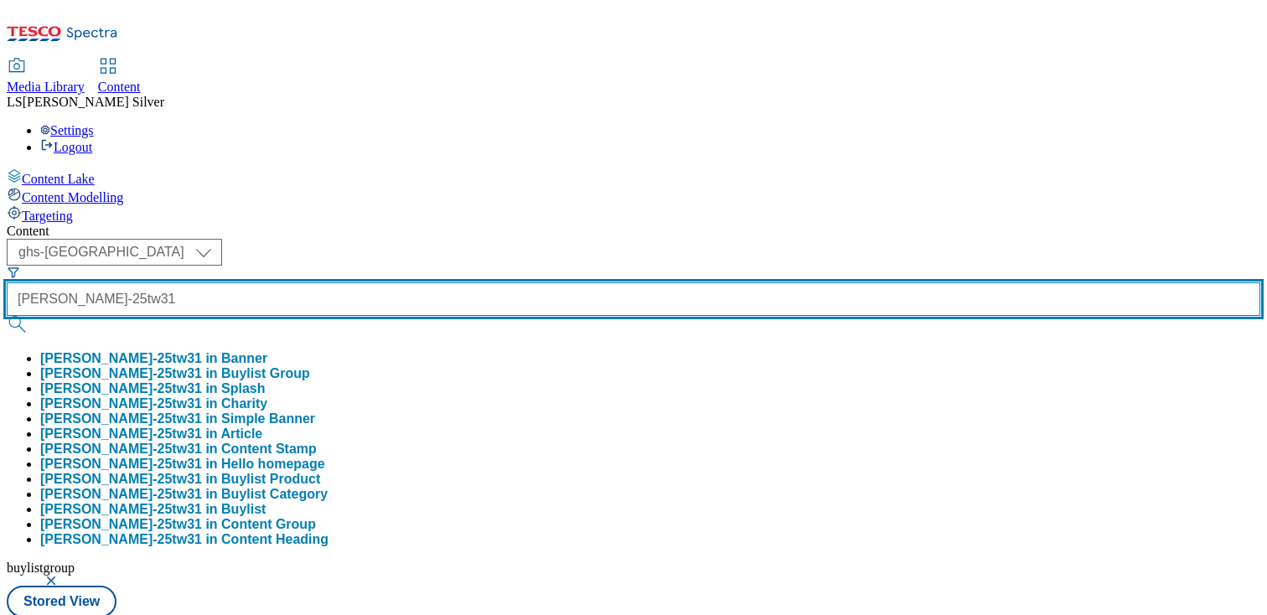
type input "[PERSON_NAME]-25tw31"
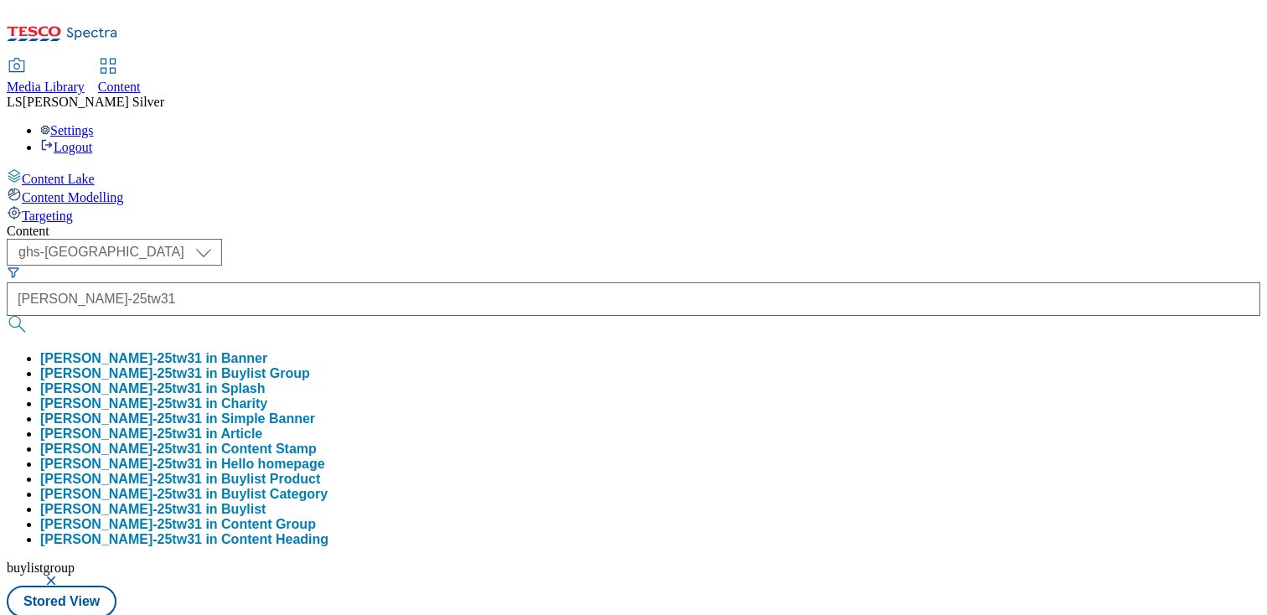
click at [310, 366] on button "emmi-onken-25tw31 in Buylist Group" at bounding box center [175, 373] width 270 height 15
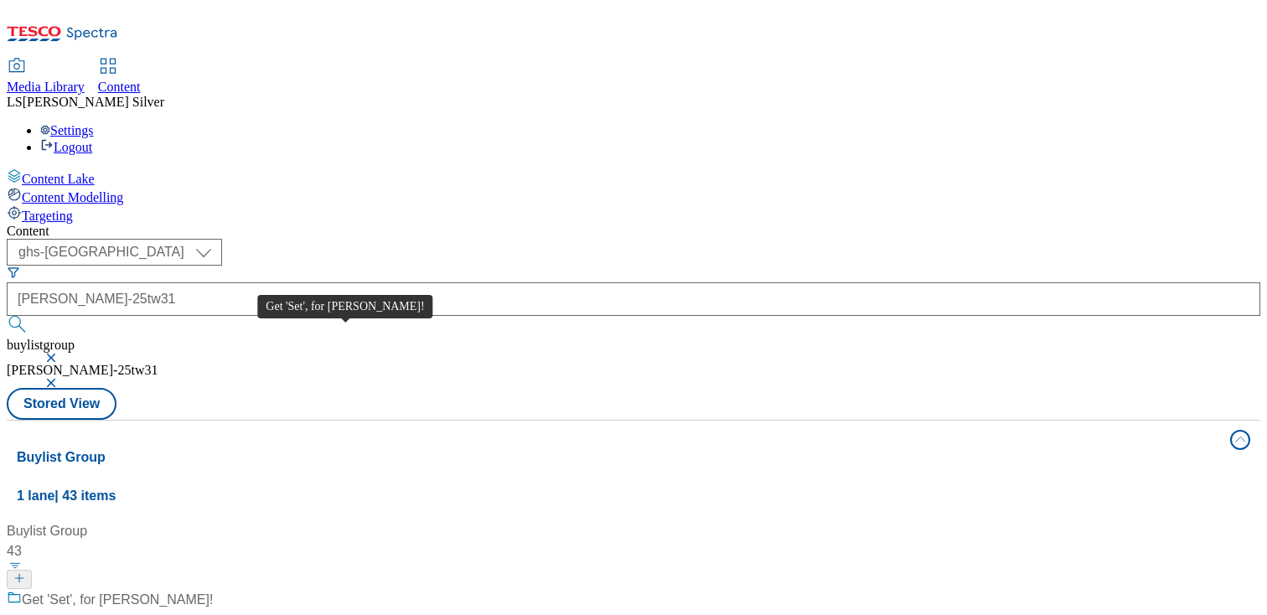
click at [213, 590] on div "Get 'Set', for [PERSON_NAME]!" at bounding box center [117, 600] width 191 height 20
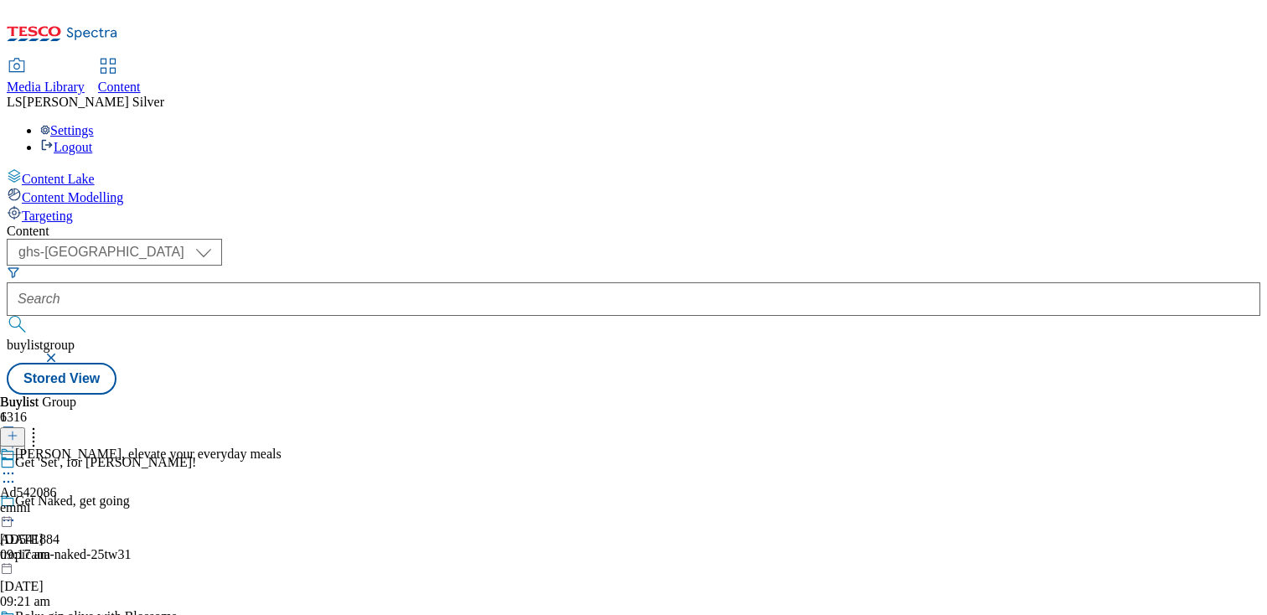
click at [17, 465] on icon at bounding box center [8, 473] width 17 height 17
click at [78, 498] on button "Edit" at bounding box center [56, 507] width 44 height 19
select select "tactical"
select select "supplier funded short term 1-3 weeks"
select select "dunnhumby"
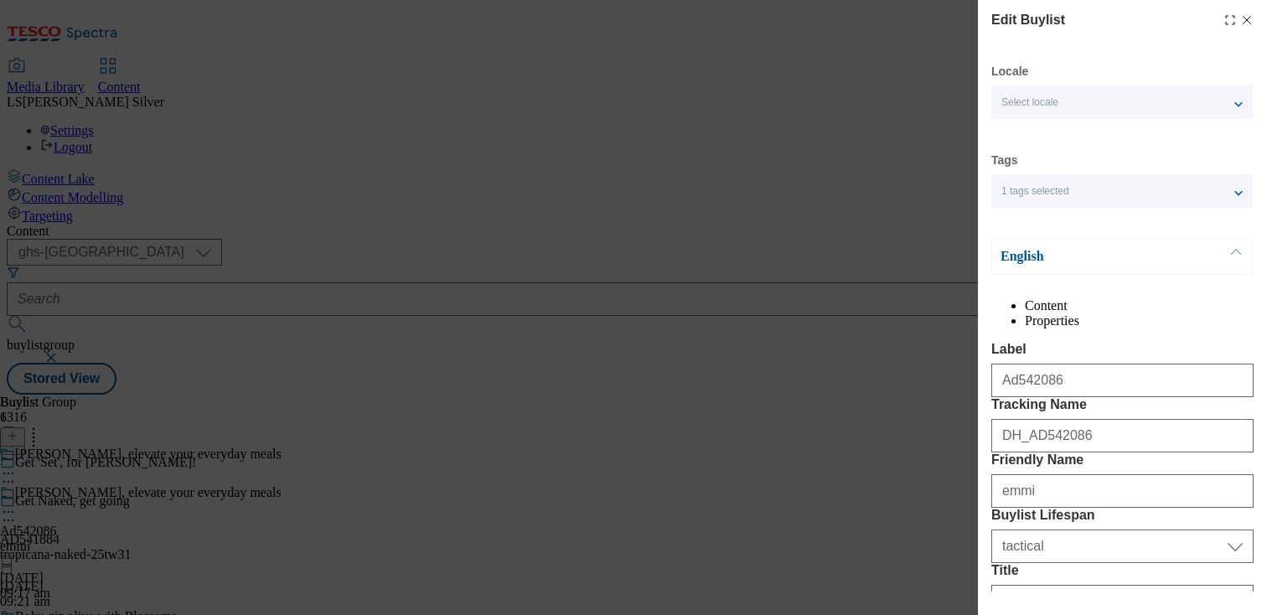
select select "Banner"
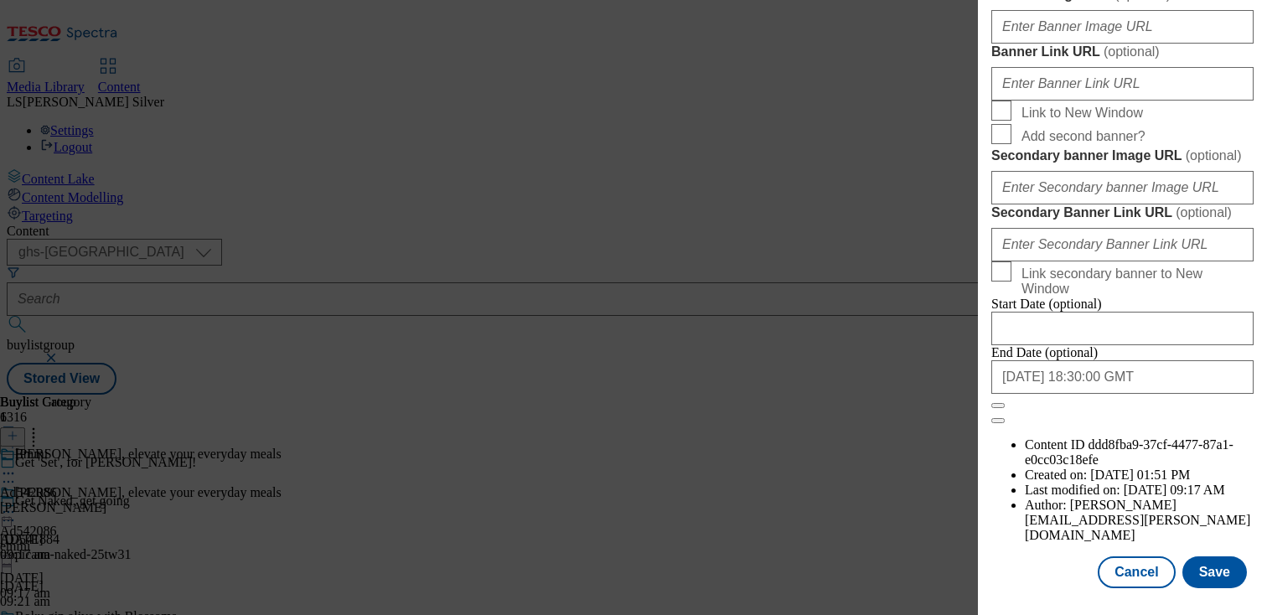
scroll to position [1410, 0]
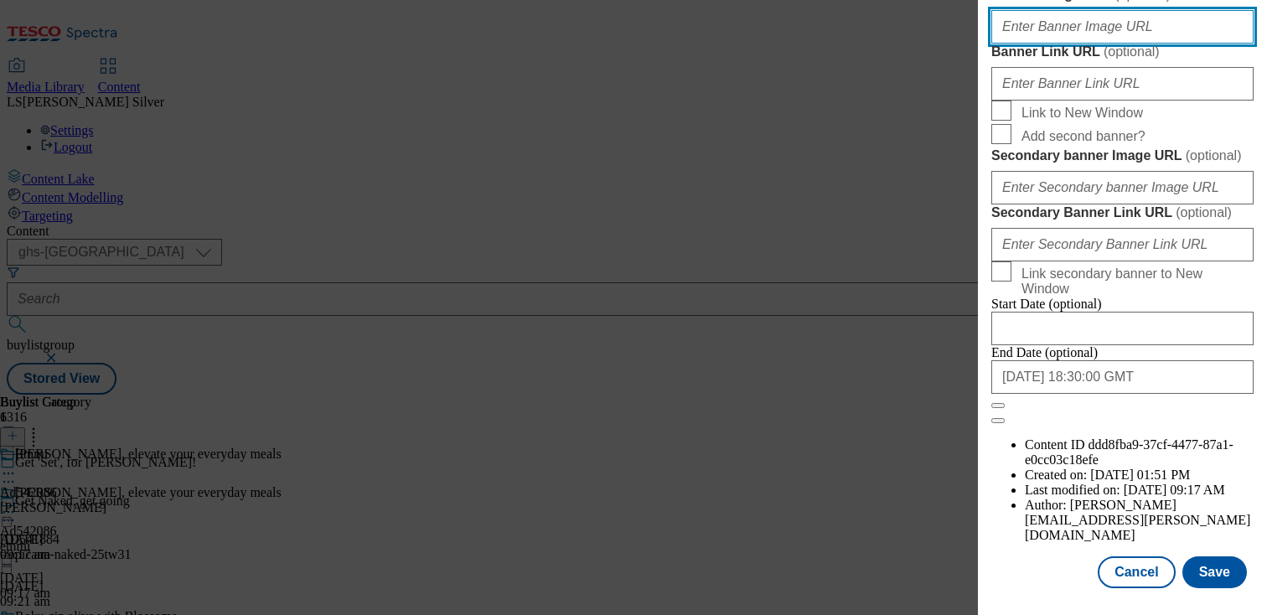
click at [1092, 44] on input "Banner Image URL ( optional )" at bounding box center [1122, 27] width 262 height 34
paste input "https://digitalcontent.api.tesco.com/v2/media/ghs-mktg/957653f1-188f-4435-b697-…"
type input "https://digitalcontent.api.tesco.com/v2/media/ghs-mktg/957653f1-188f-4435-b697-…"
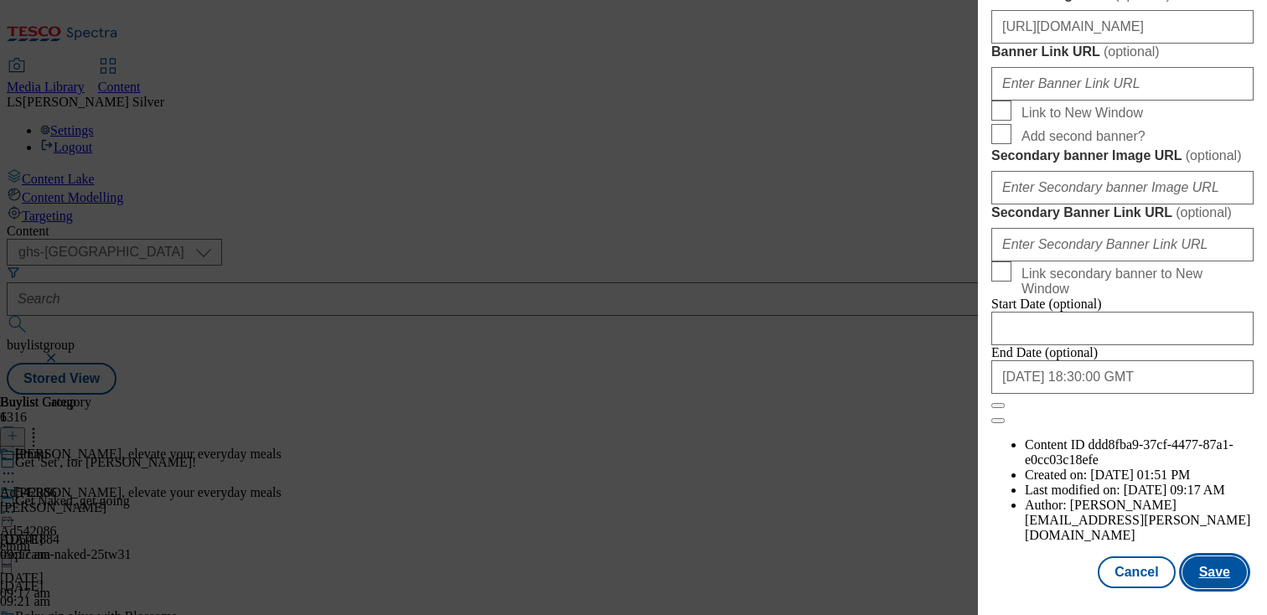
scroll to position [0, 0]
click at [1221, 572] on button "Save" at bounding box center [1214, 572] width 65 height 32
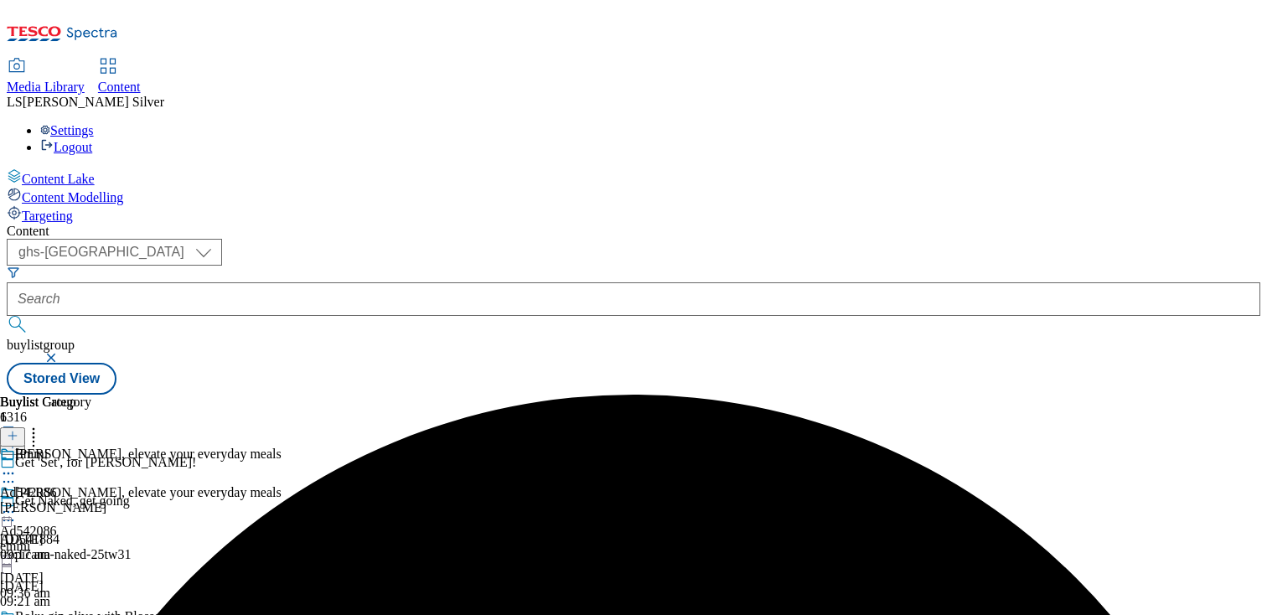
click at [17, 503] on icon at bounding box center [8, 511] width 17 height 17
click at [91, 614] on span "Preview" at bounding box center [71, 624] width 39 height 13
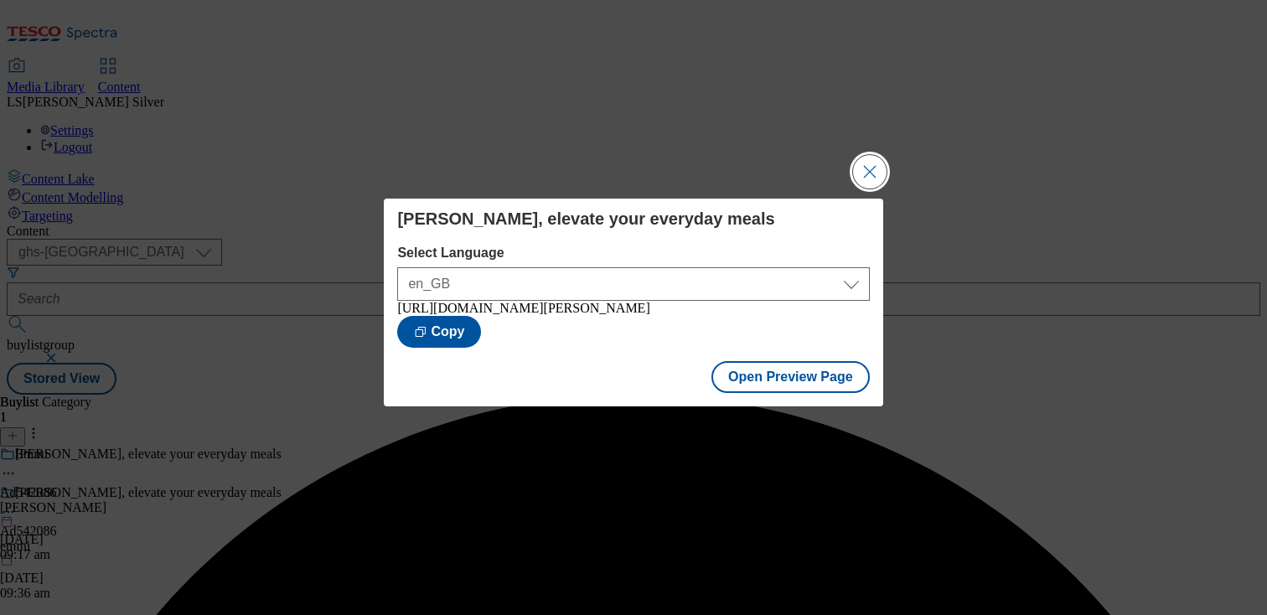
click at [883, 179] on button "Close Modal" at bounding box center [870, 172] width 34 height 34
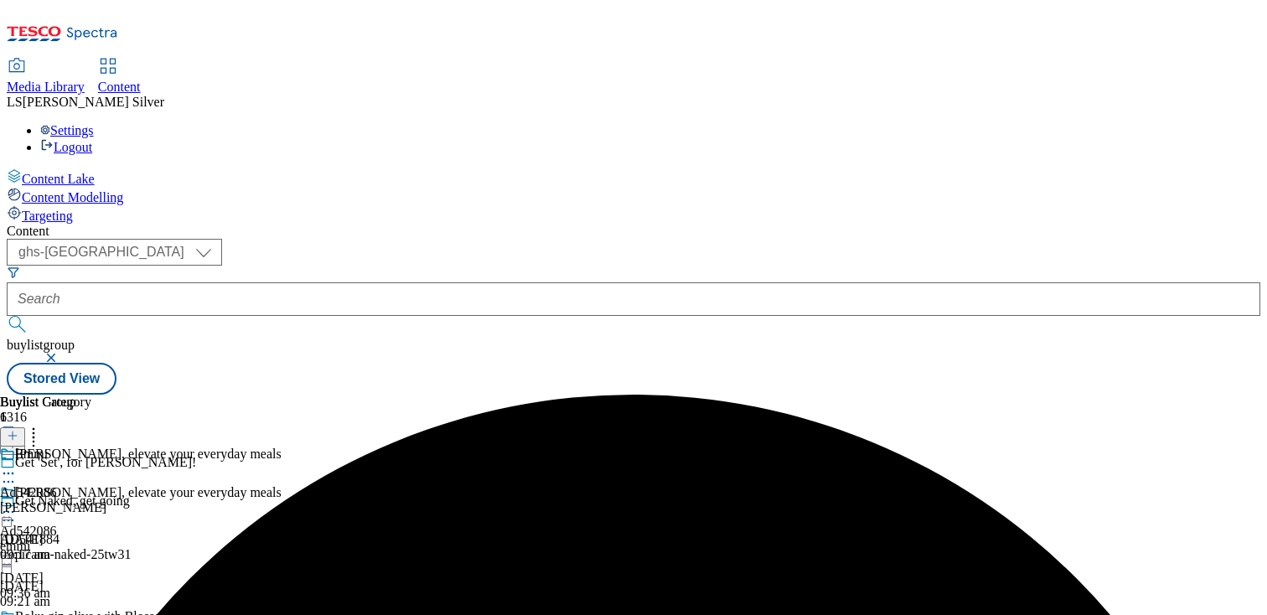
click at [17, 503] on icon at bounding box center [8, 511] width 17 height 17
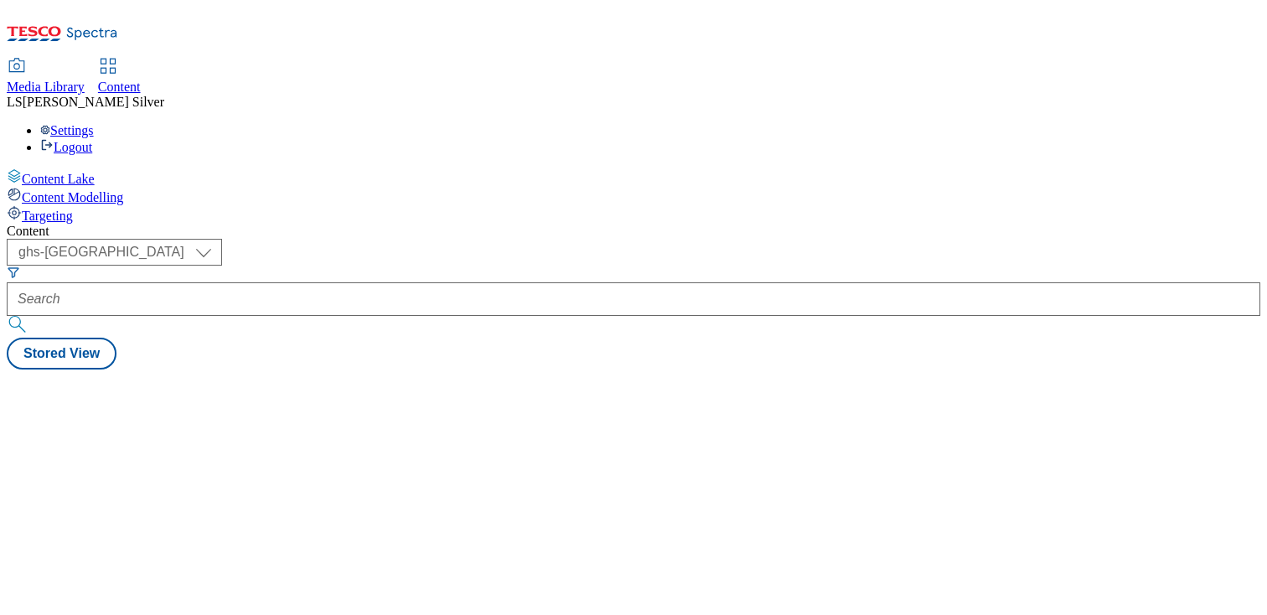
select select "ghs-[GEOGRAPHIC_DATA]"
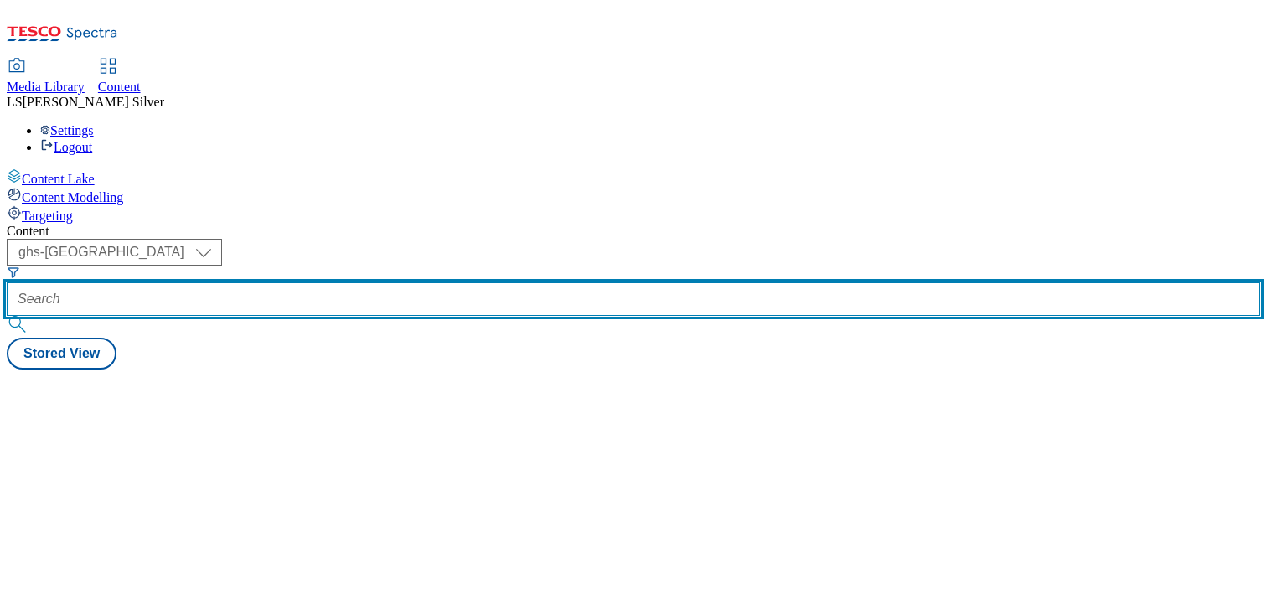
click at [363, 282] on input "text" at bounding box center [633, 299] width 1253 height 34
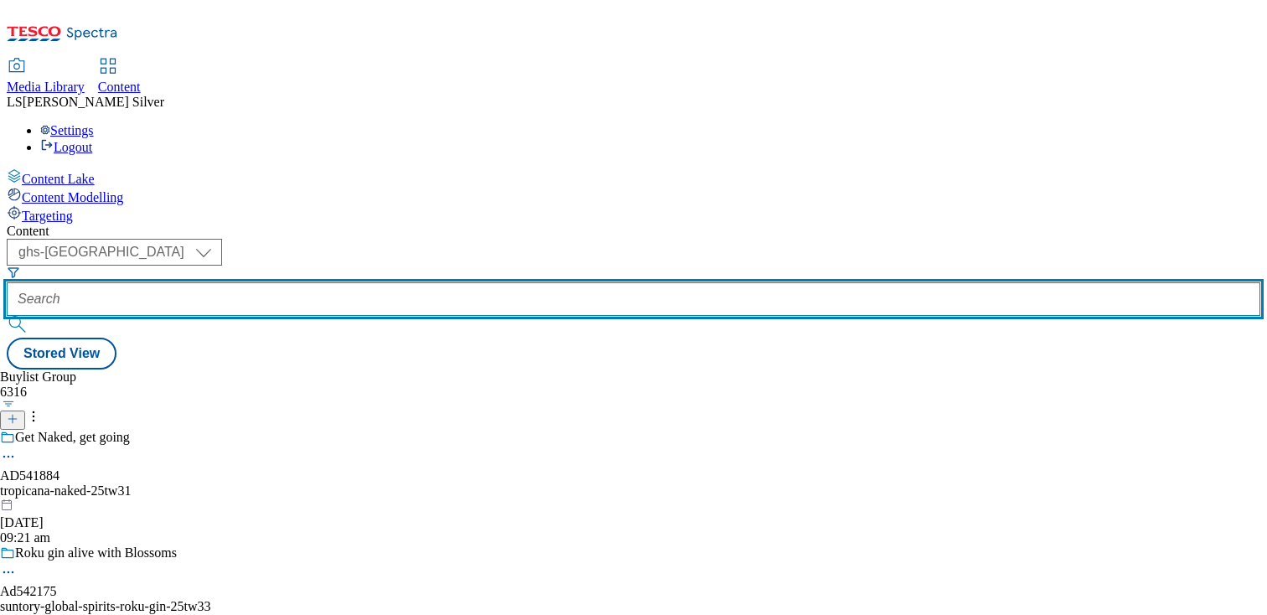
paste input "ad541486"
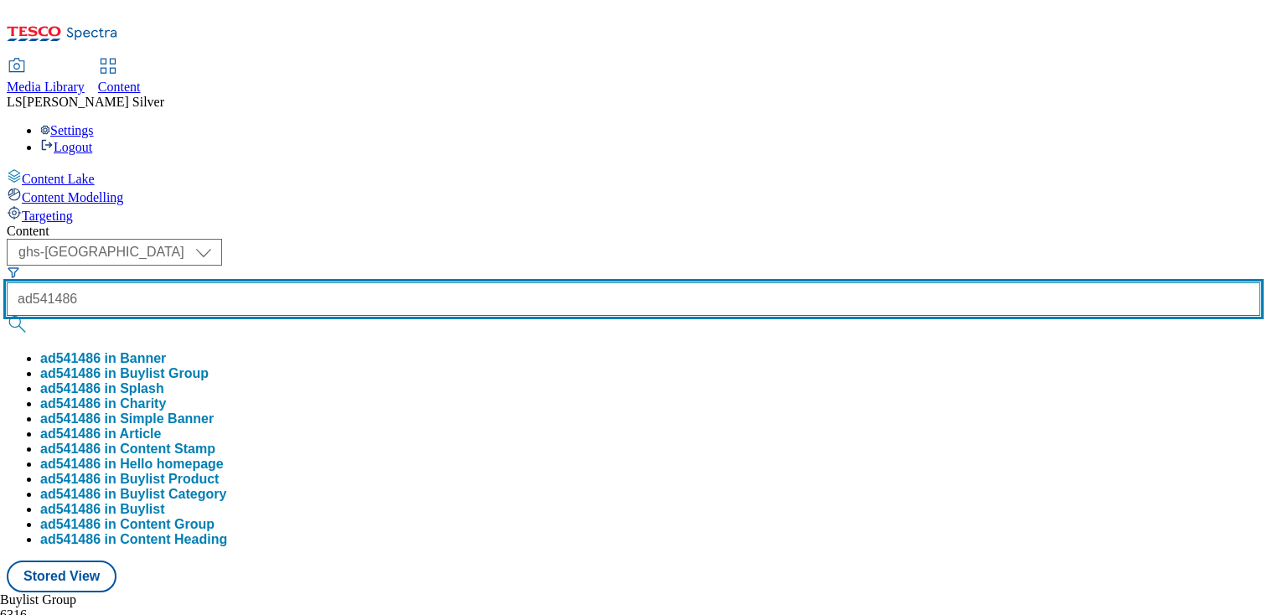
type input "ad541486"
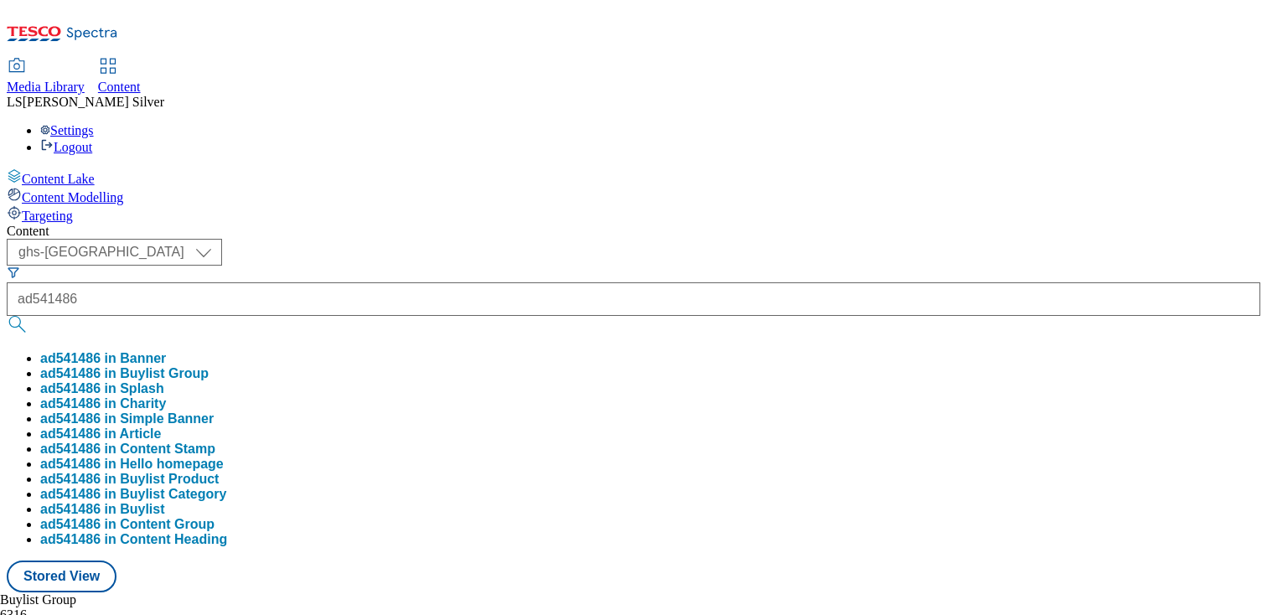
click at [209, 366] on button "ad541486 in Buylist Group" at bounding box center [124, 373] width 168 height 15
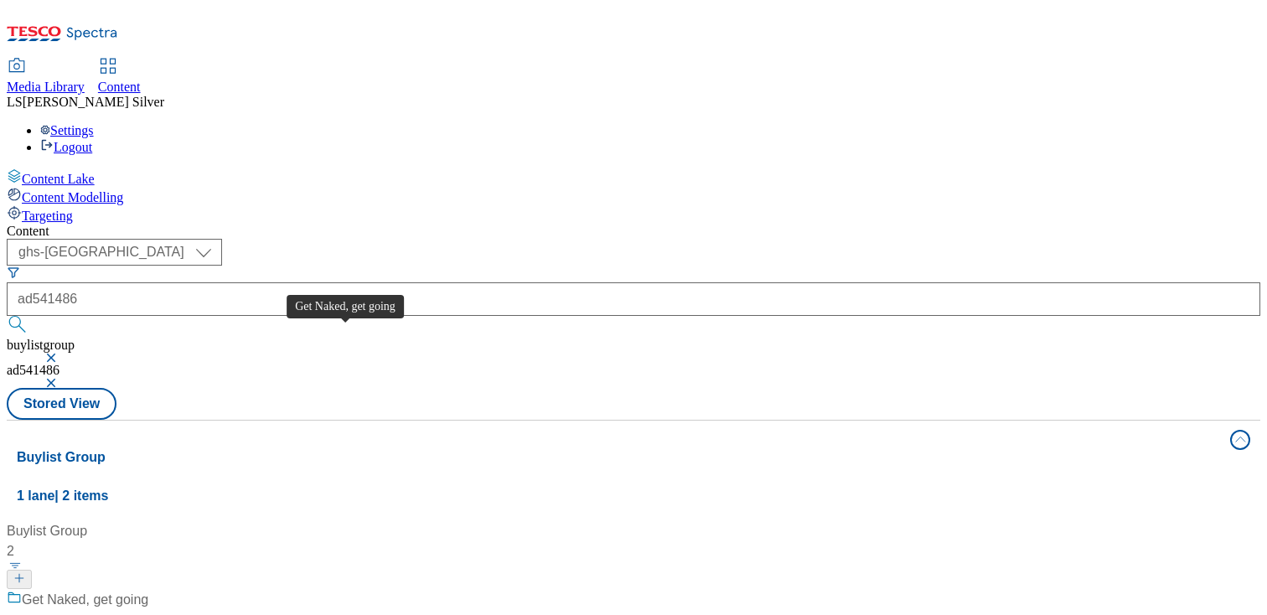
click at [148, 590] on div "Get Naked, get going" at bounding box center [85, 600] width 126 height 20
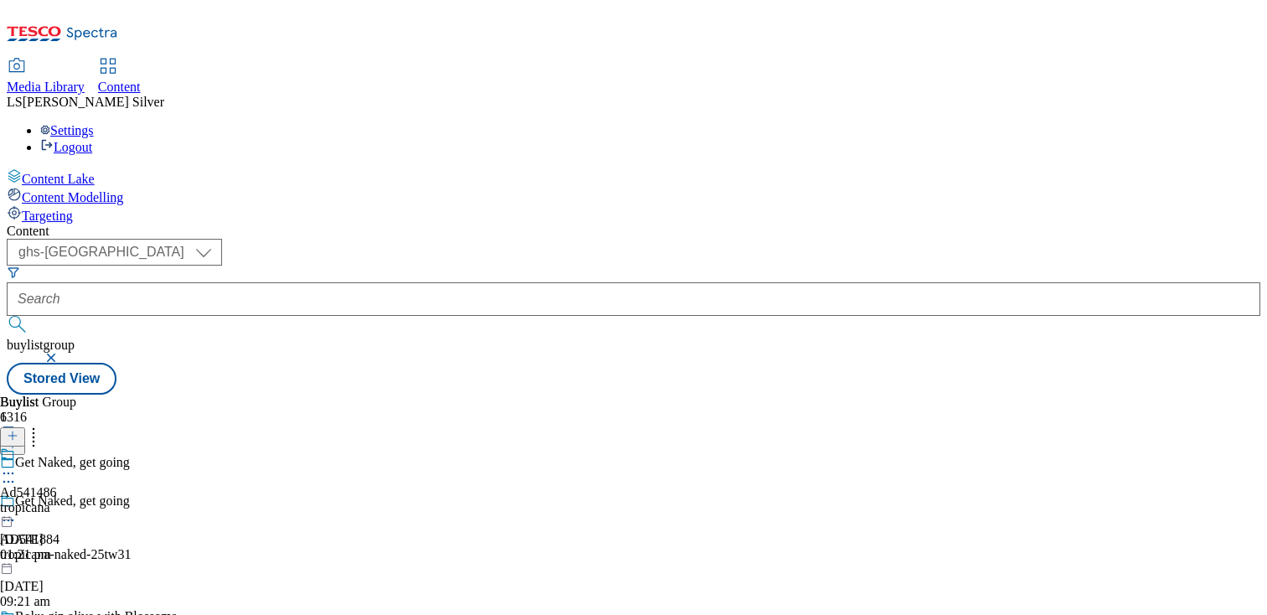
click at [57, 447] on div "Ad541486 tropicana [DATE] 01:21 pm" at bounding box center [28, 505] width 57 height 116
click at [17, 503] on icon at bounding box center [8, 511] width 17 height 17
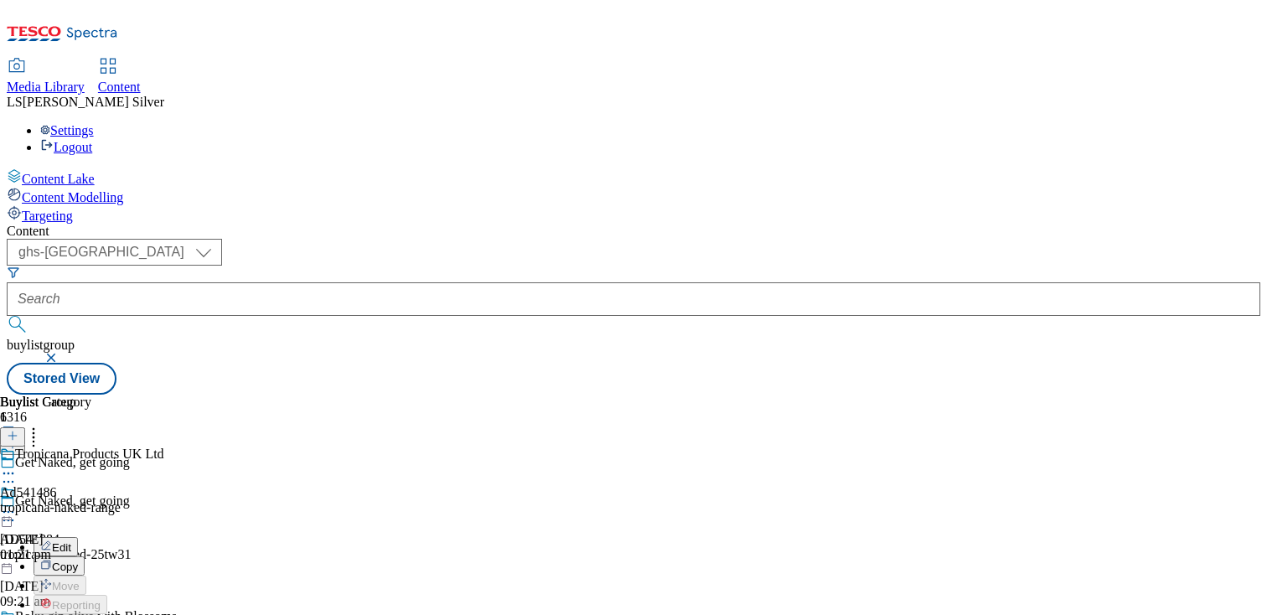
click at [71, 541] on span "Edit" at bounding box center [61, 547] width 19 height 13
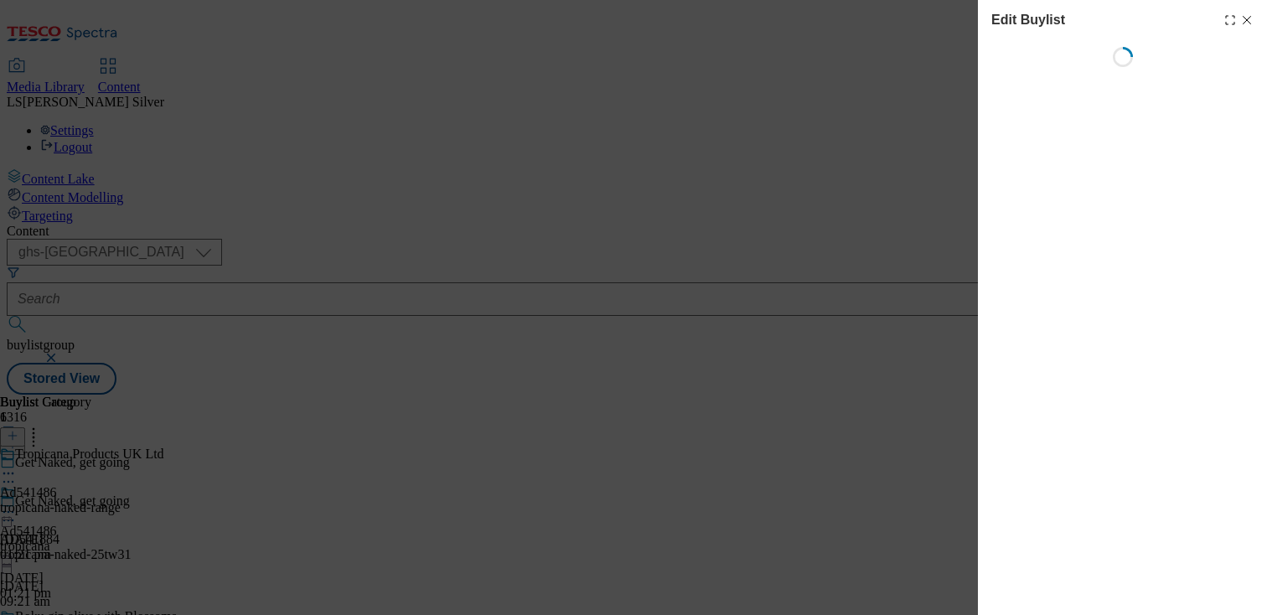
select select "tactical"
select select "supplier funded short term 1-3 weeks"
select select "dunnhumby"
select select "Banner"
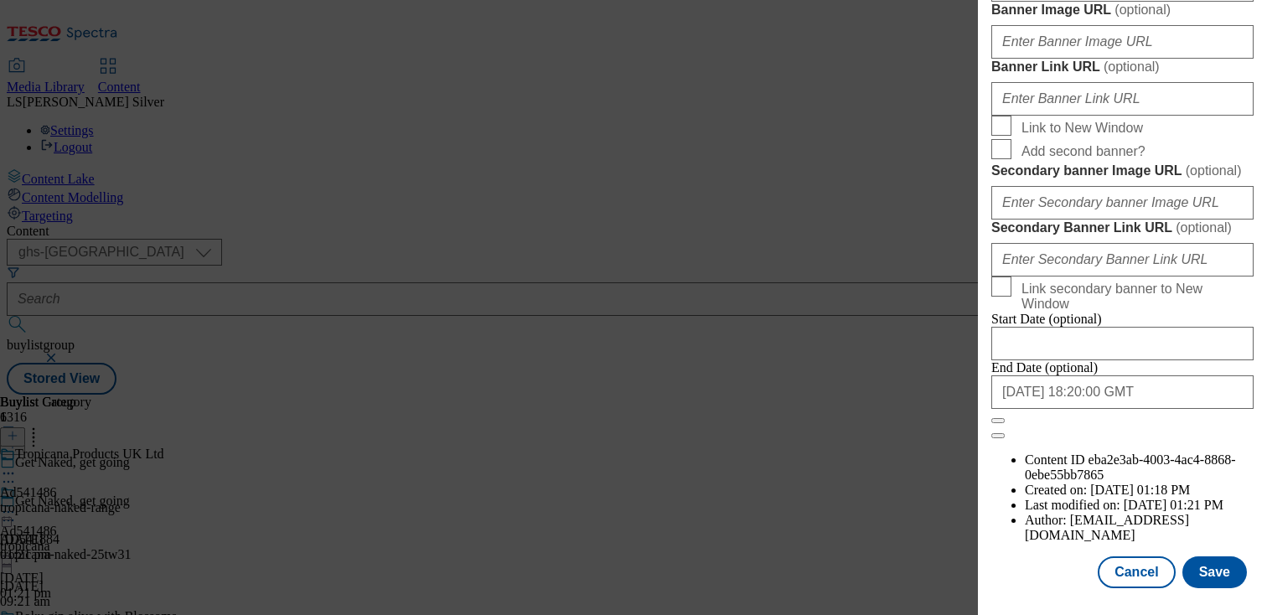
scroll to position [1450, 0]
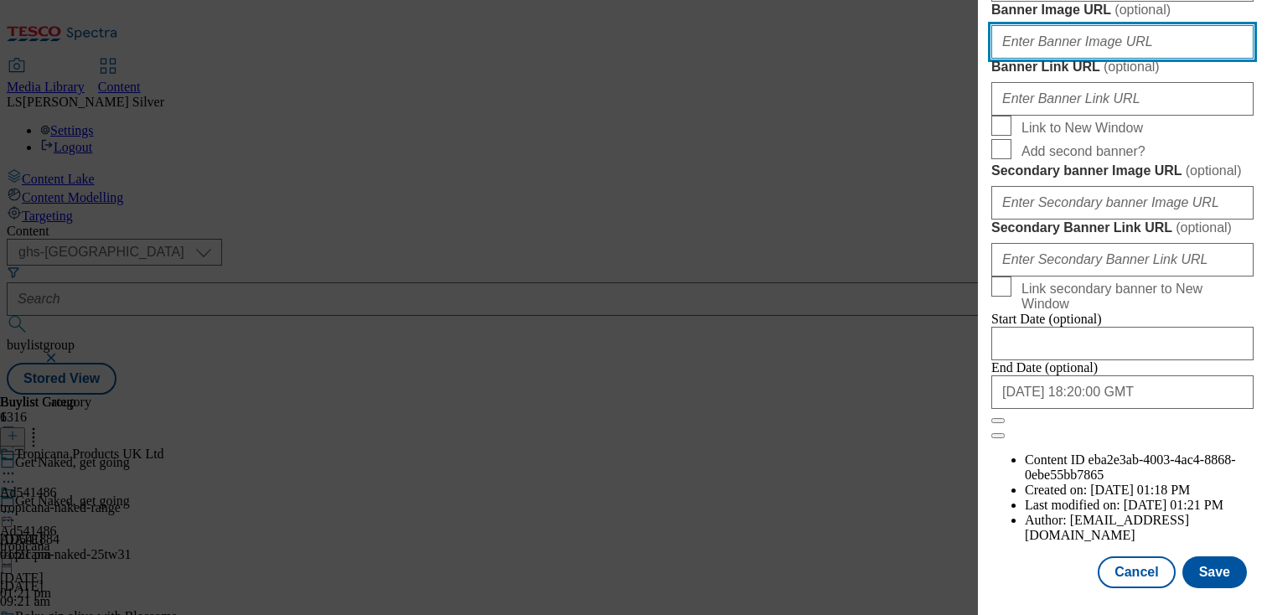
click at [1117, 59] on input "Banner Image URL ( optional )" at bounding box center [1122, 42] width 262 height 34
paste input "[URL][DOMAIN_NAME]"
type input "[URL][DOMAIN_NAME]"
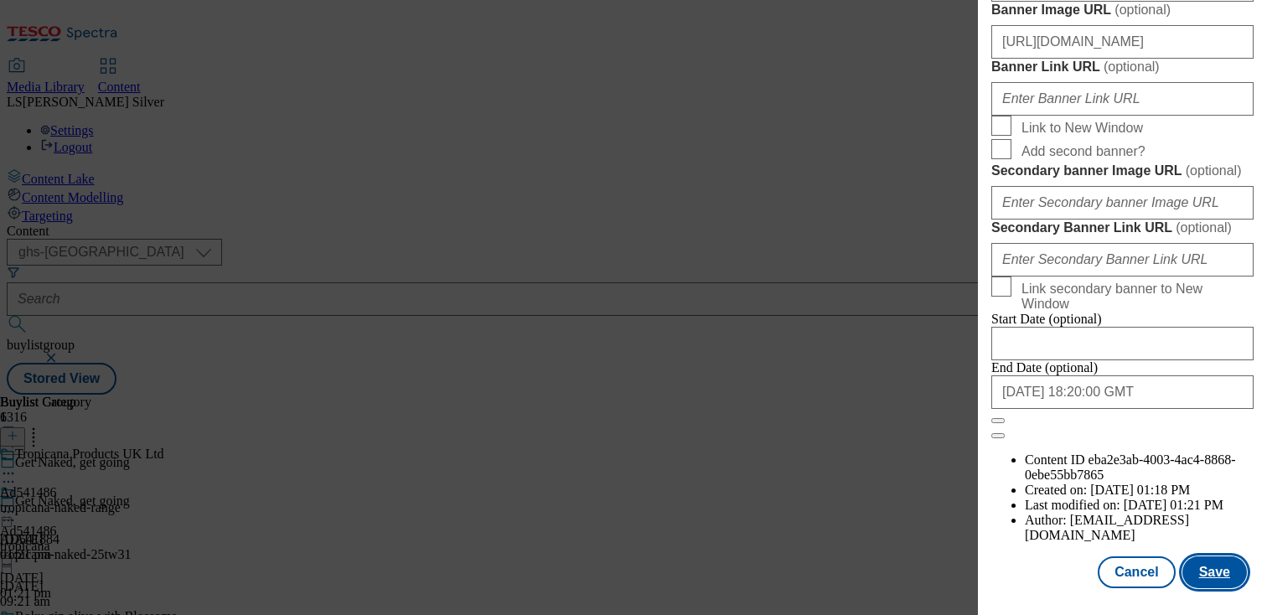
scroll to position [0, 0]
click at [1211, 558] on button "Save" at bounding box center [1214, 572] width 65 height 32
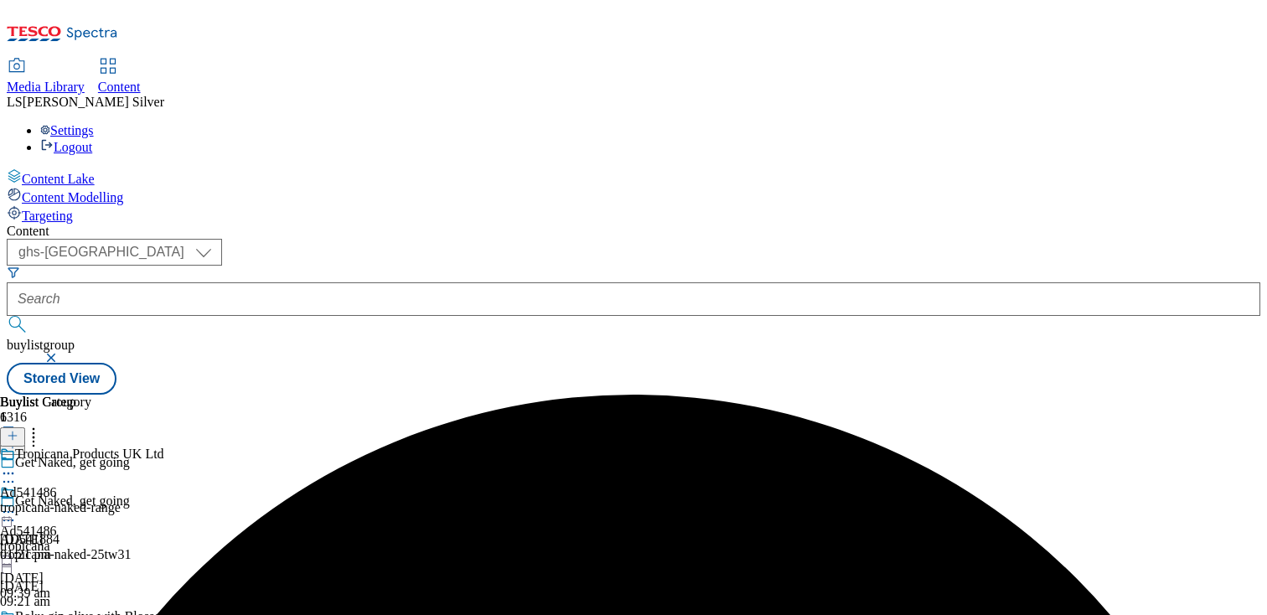
click at [6, 511] on circle at bounding box center [4, 512] width 3 height 3
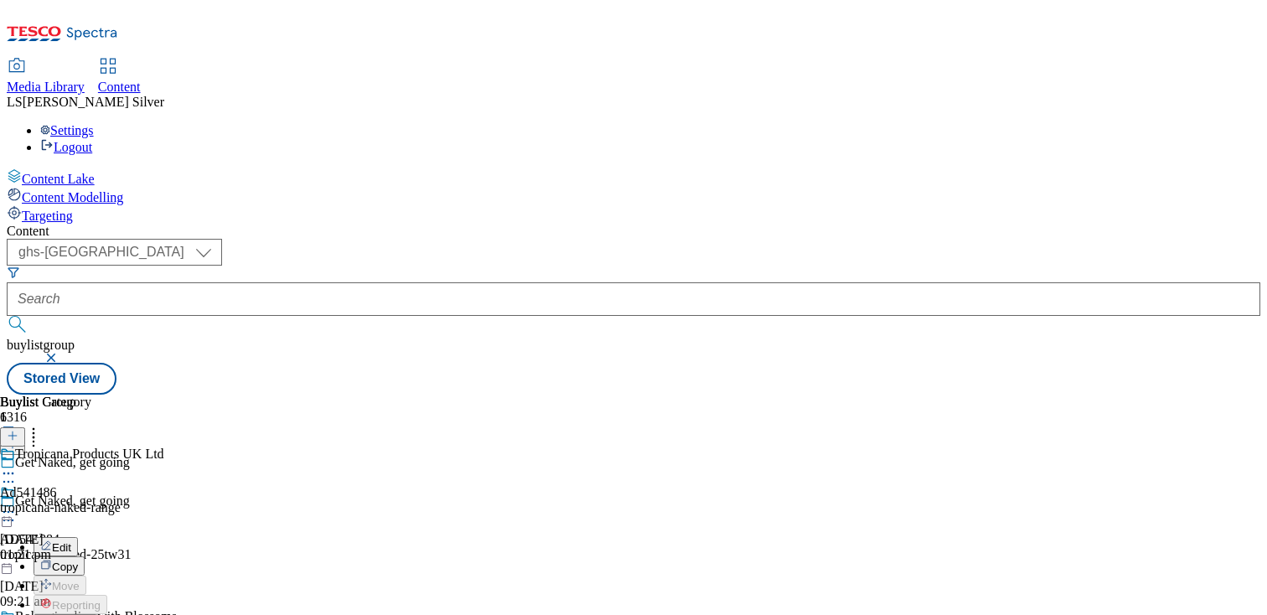
click at [91, 614] on span "Preview" at bounding box center [71, 624] width 39 height 13
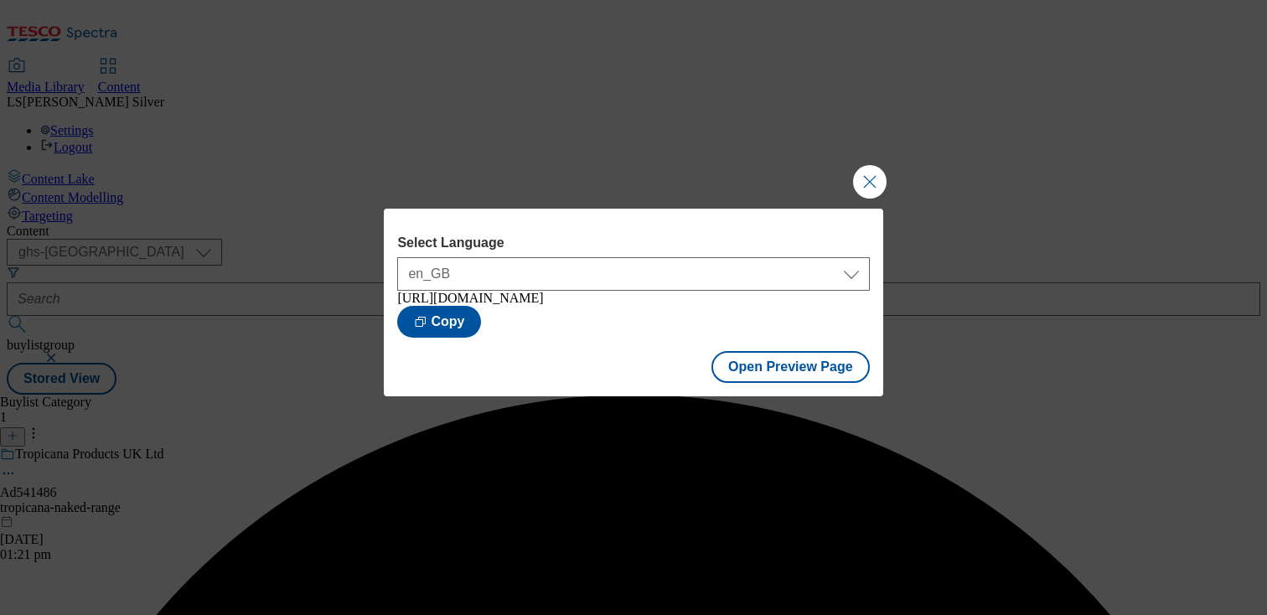
click at [858, 184] on button "Close Modal" at bounding box center [870, 182] width 34 height 34
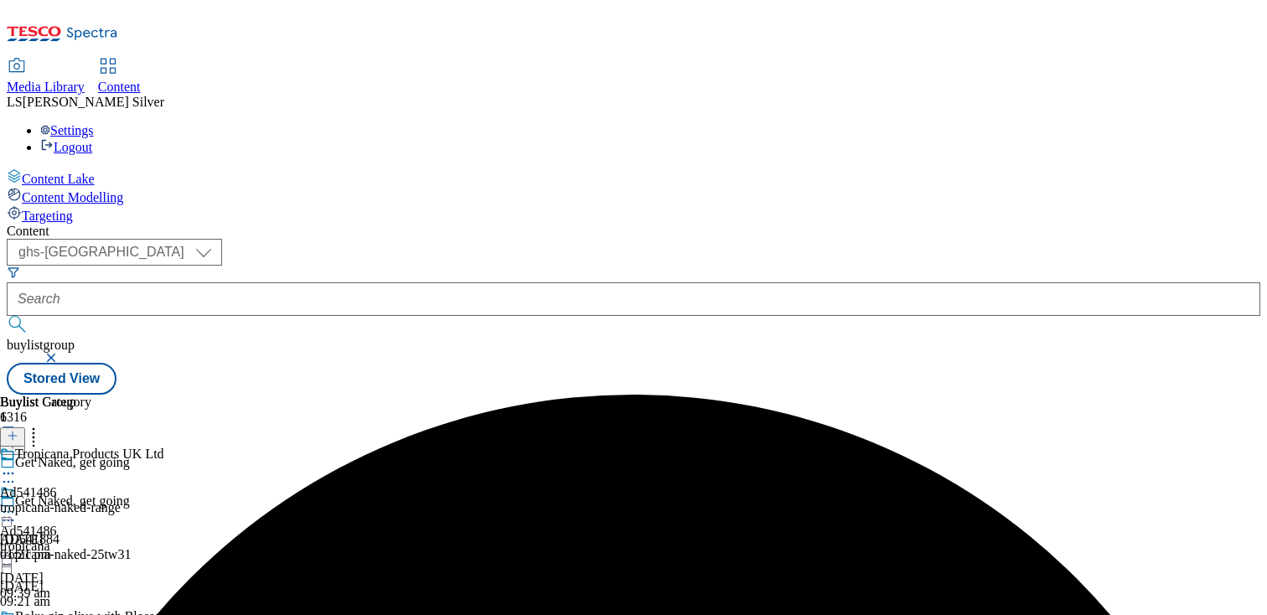
click at [17, 503] on icon at bounding box center [8, 511] width 17 height 17
